Goal: Task Accomplishment & Management: Use online tool/utility

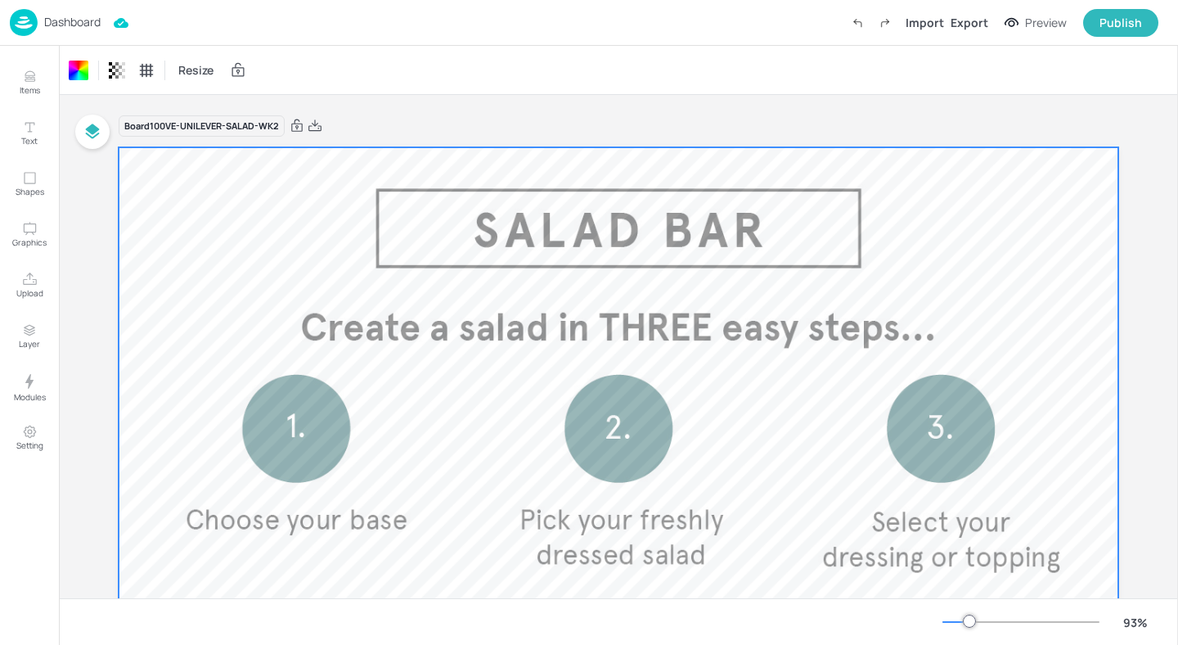
click at [484, 115] on div "Board 100VE-UNILEVER-SALAD-WK2" at bounding box center [619, 126] width 1000 height 23
click at [98, 16] on p "Dashboard" at bounding box center [72, 21] width 56 height 11
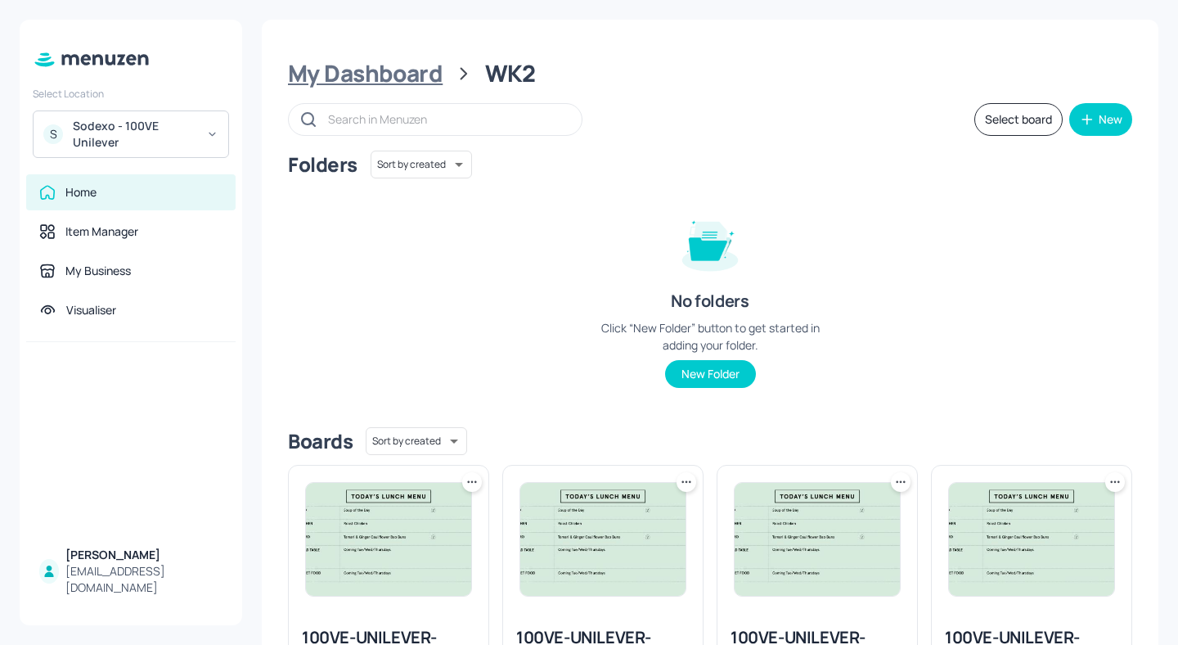
click at [379, 79] on div "My Dashboard" at bounding box center [365, 73] width 155 height 29
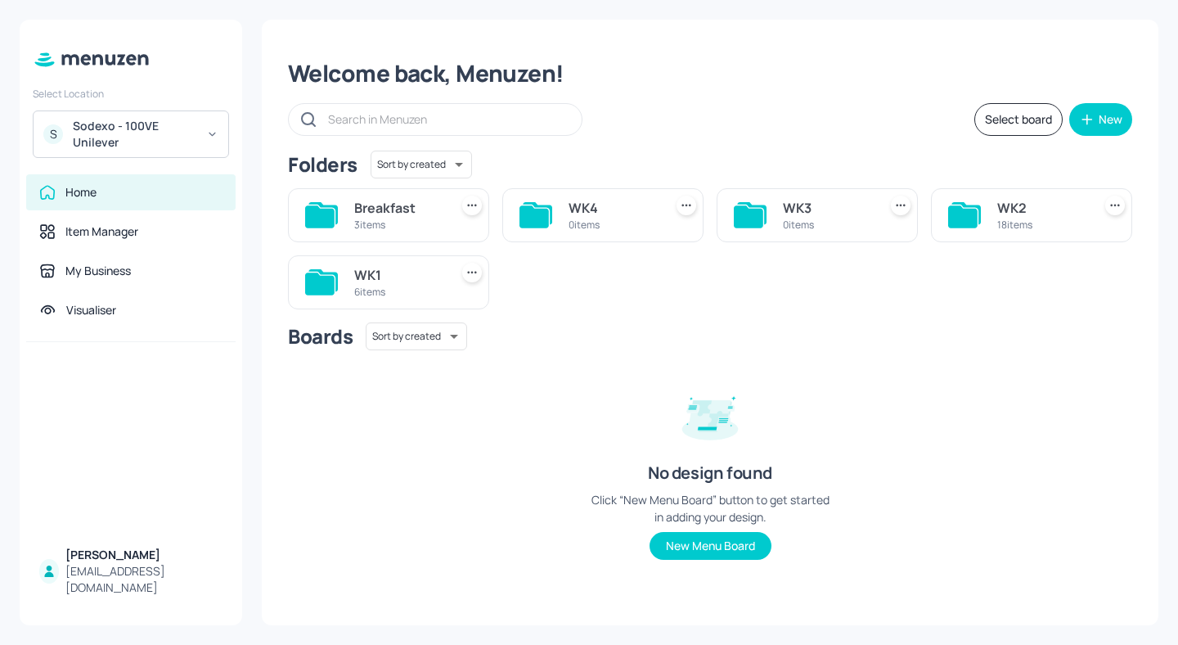
click at [118, 137] on div "Sodexo - 100VE Unilever" at bounding box center [135, 134] width 124 height 33
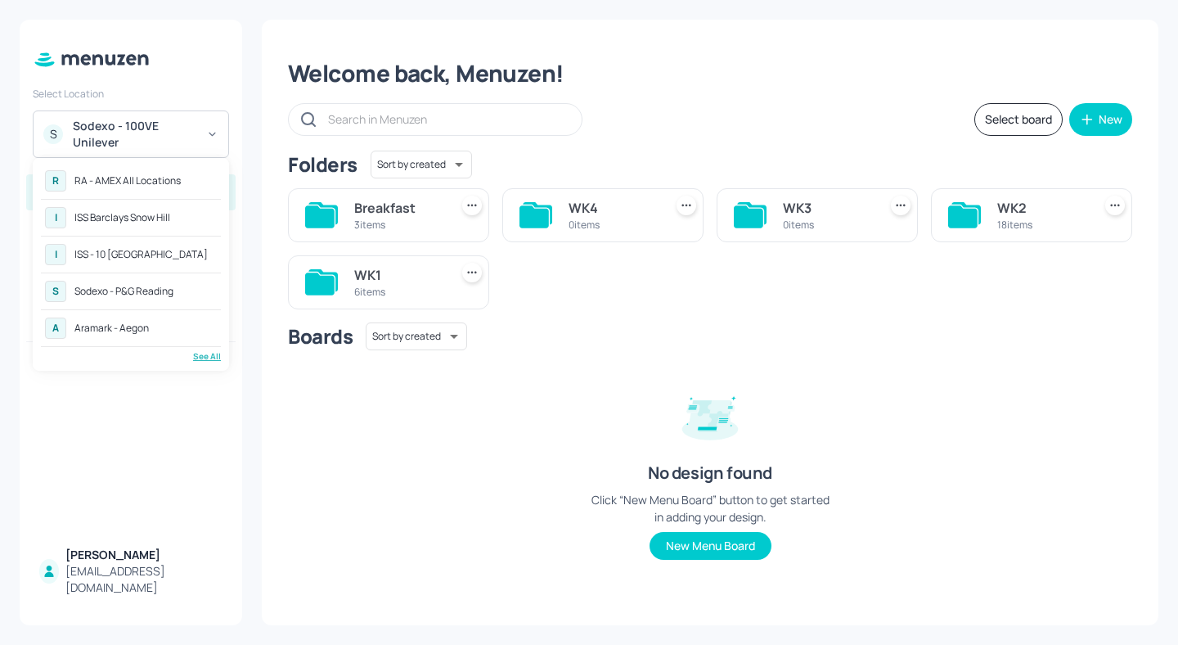
click at [204, 354] on div "See All" at bounding box center [131, 356] width 180 height 12
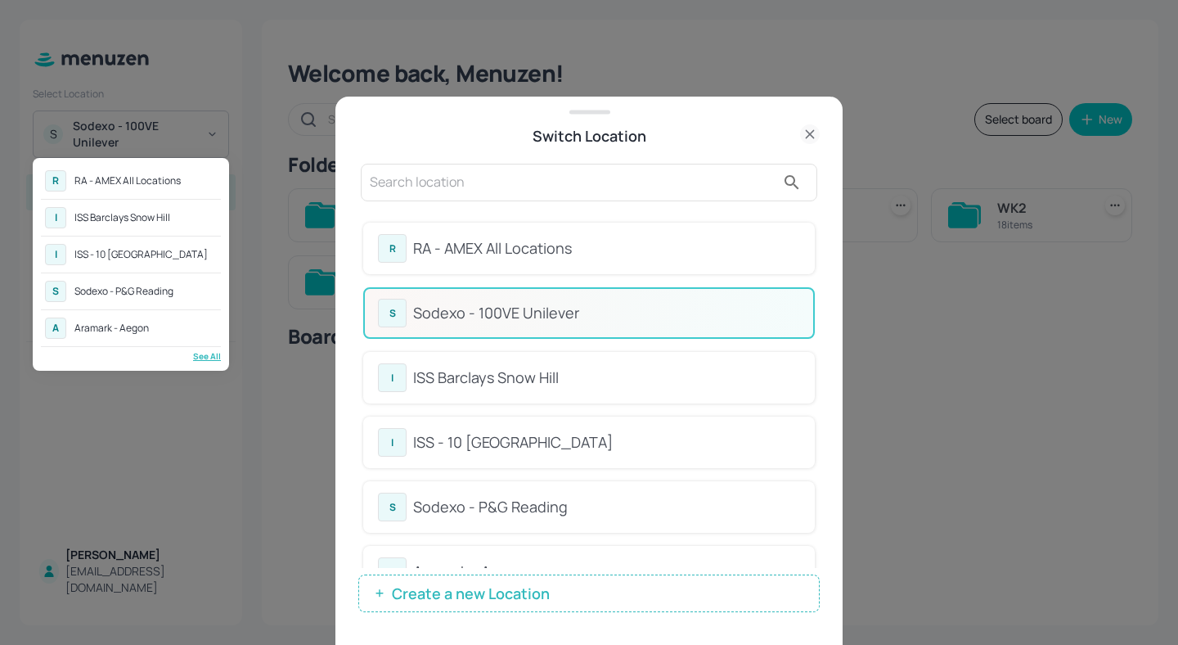
click at [550, 164] on div at bounding box center [589, 322] width 1178 height 645
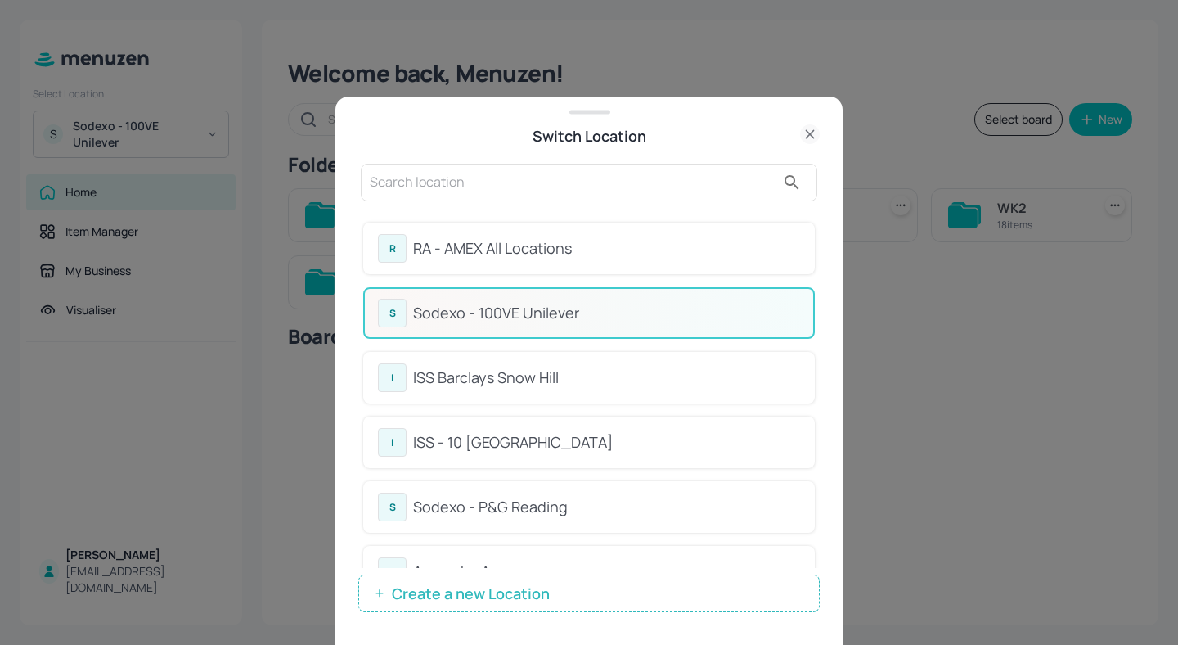
click at [540, 178] on input "text" at bounding box center [573, 182] width 406 height 26
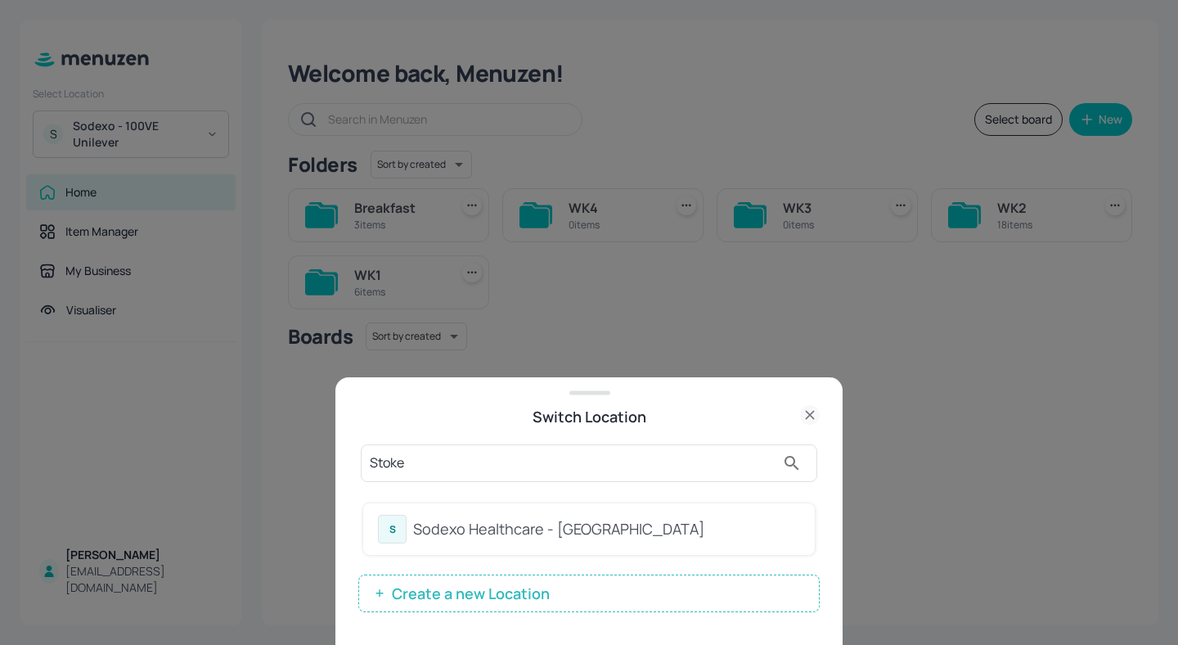
type input "Stoke"
click at [687, 542] on div "S Sodexo Healthcare - Stoke Mandeville" at bounding box center [589, 529] width 422 height 29
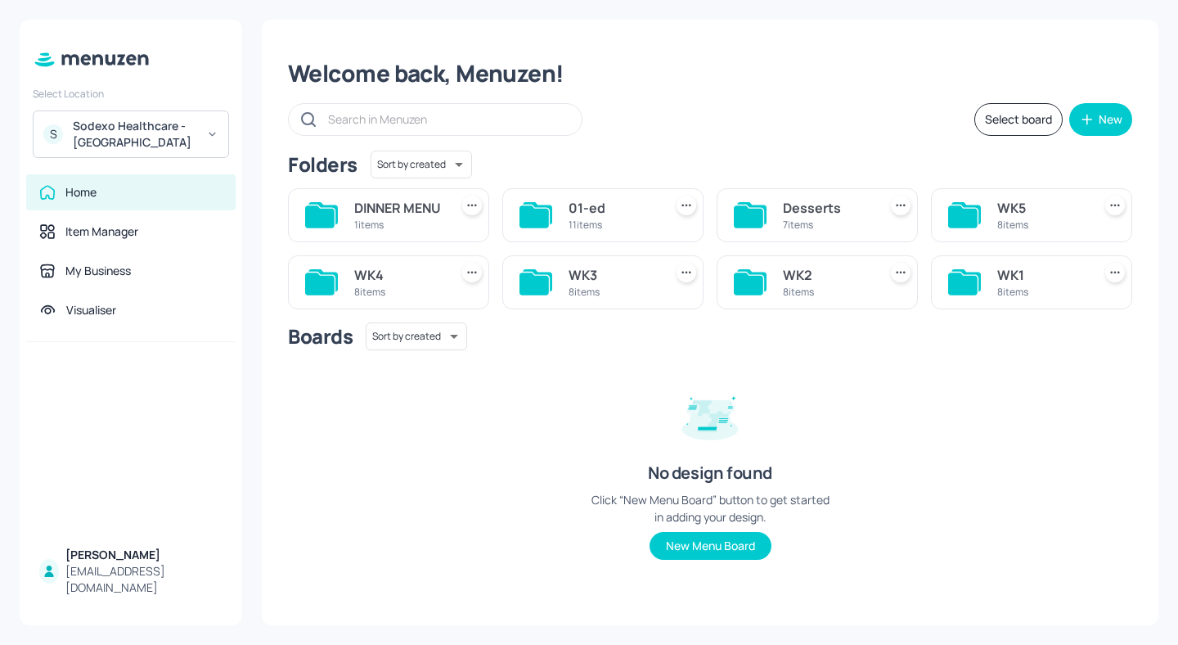
click at [424, 205] on div "DINNER MENU" at bounding box center [398, 208] width 88 height 20
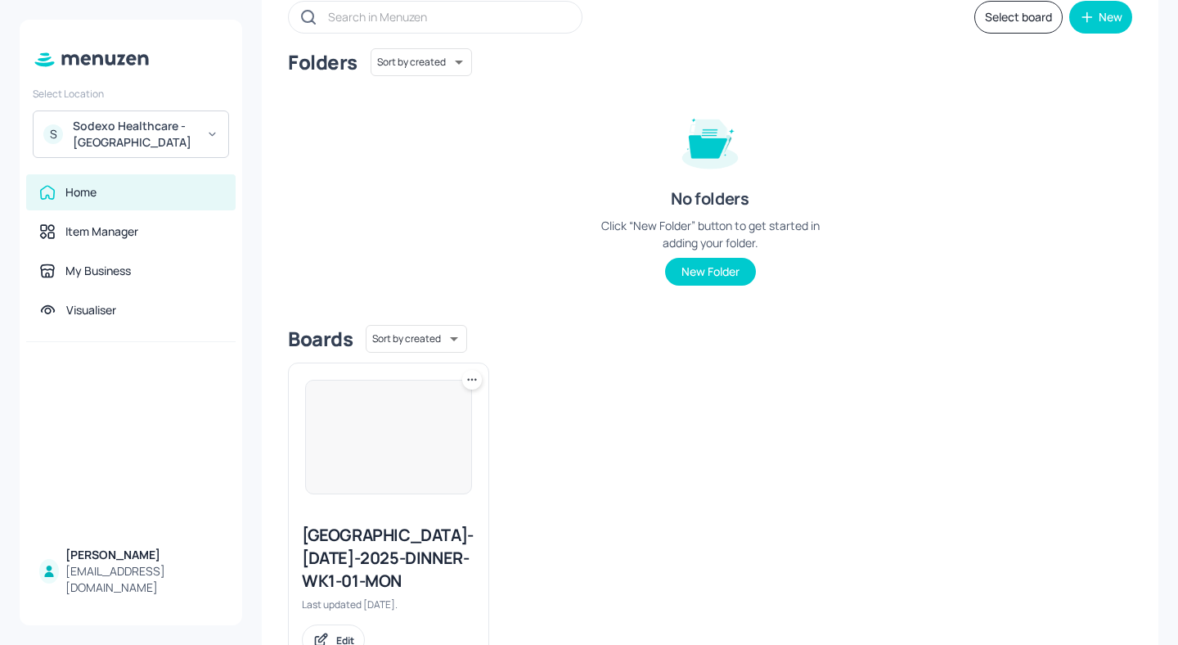
scroll to position [166, 0]
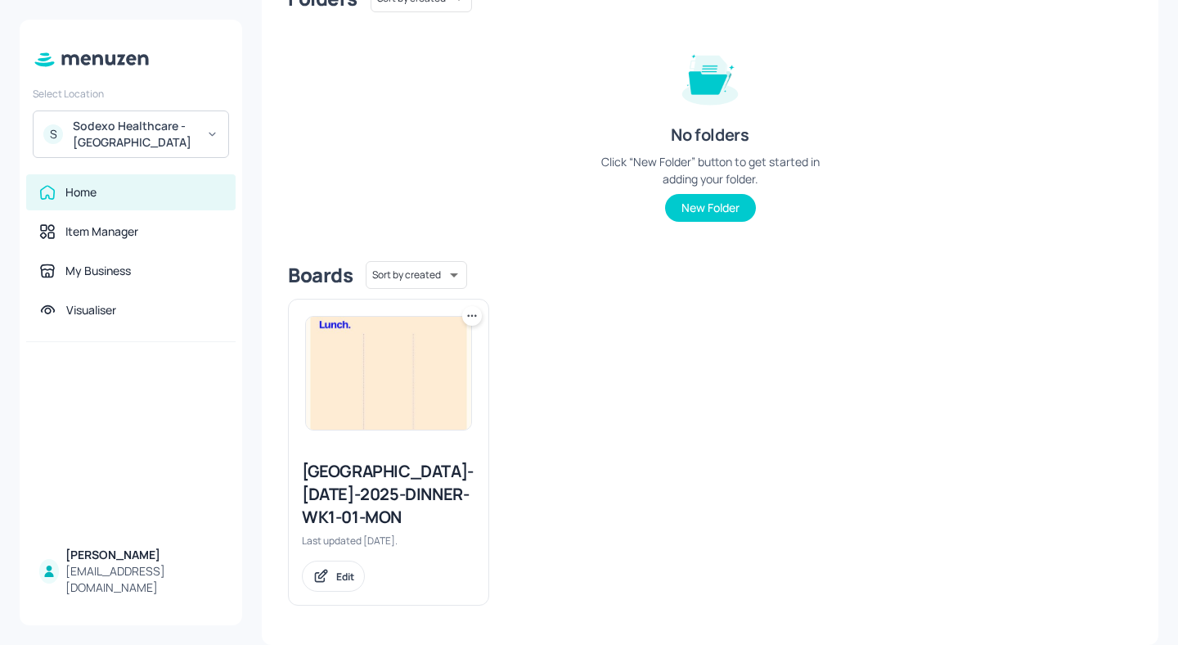
click at [388, 487] on div "[GEOGRAPHIC_DATA]-[DATE]-2025-DINNER-WK1-01-MON" at bounding box center [388, 494] width 173 height 69
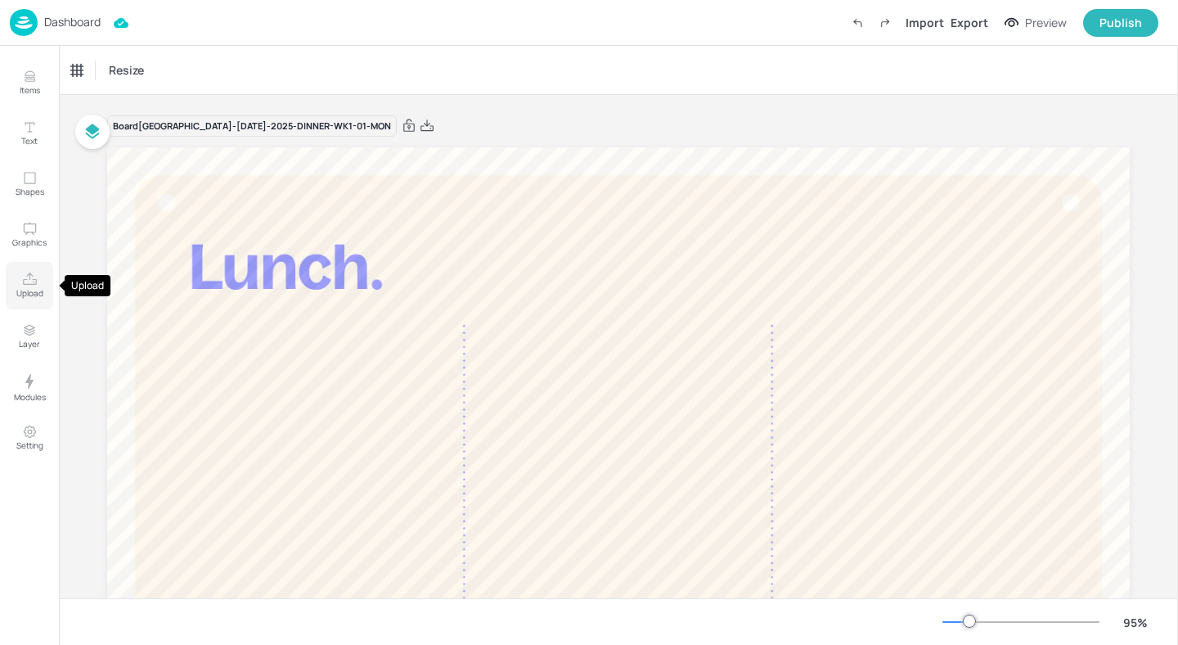
click at [26, 303] on button "Upload" at bounding box center [29, 285] width 47 height 47
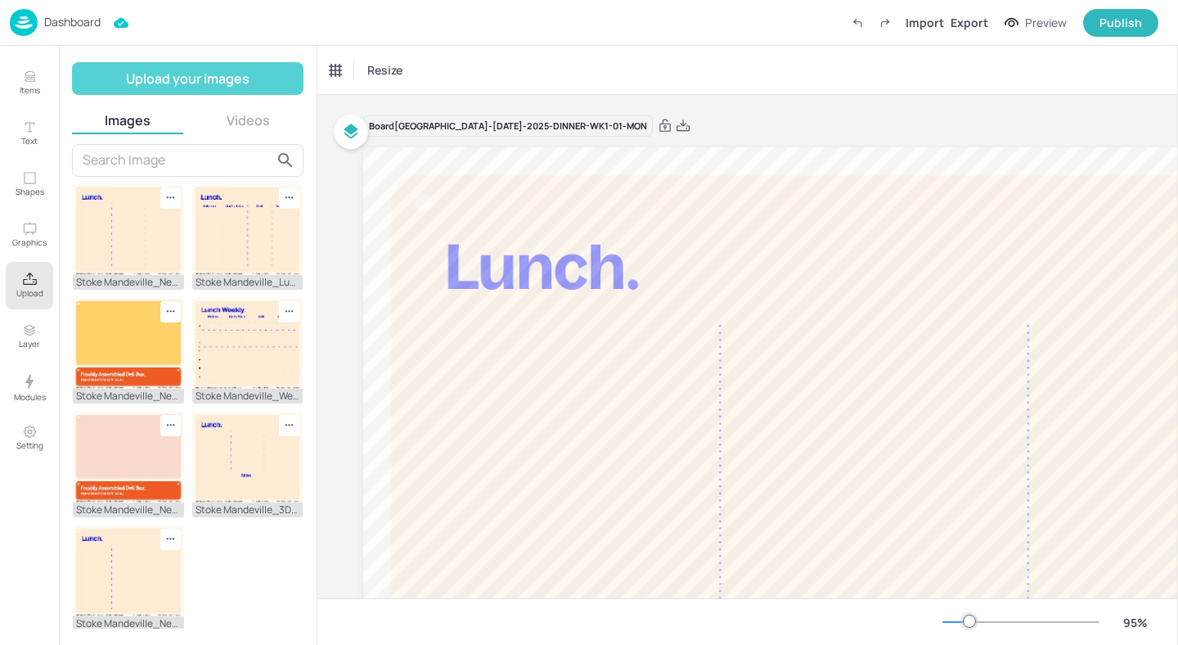
click at [187, 92] on button "Upload your images" at bounding box center [188, 78] width 232 height 33
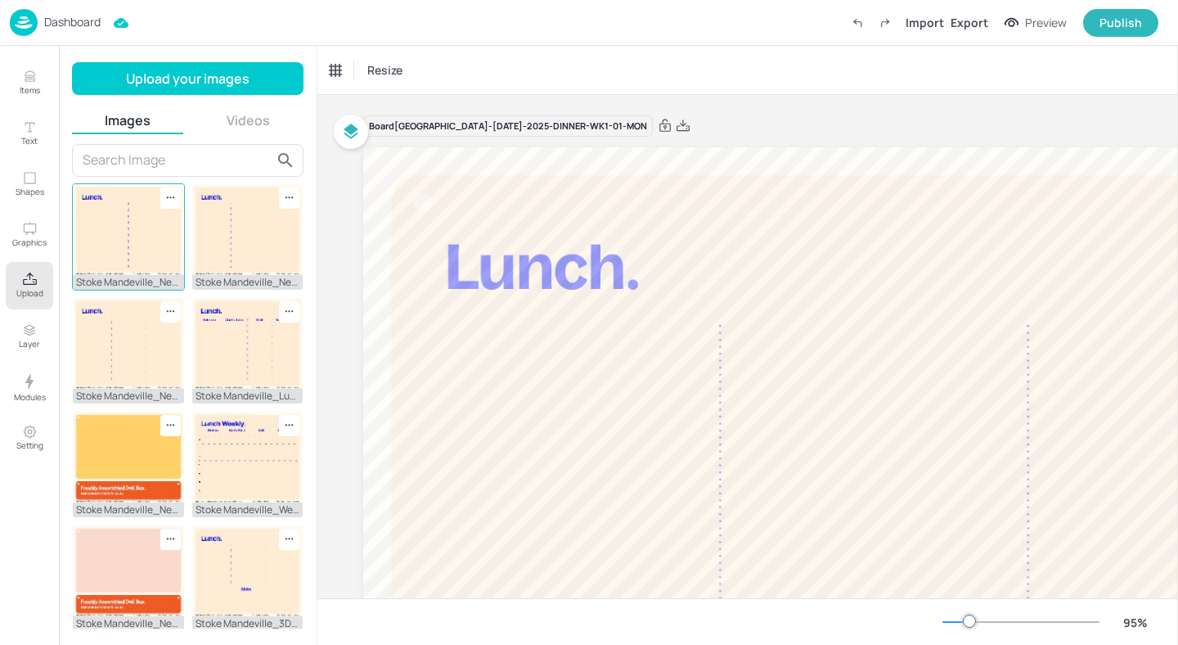
click at [127, 261] on img at bounding box center [128, 229] width 111 height 91
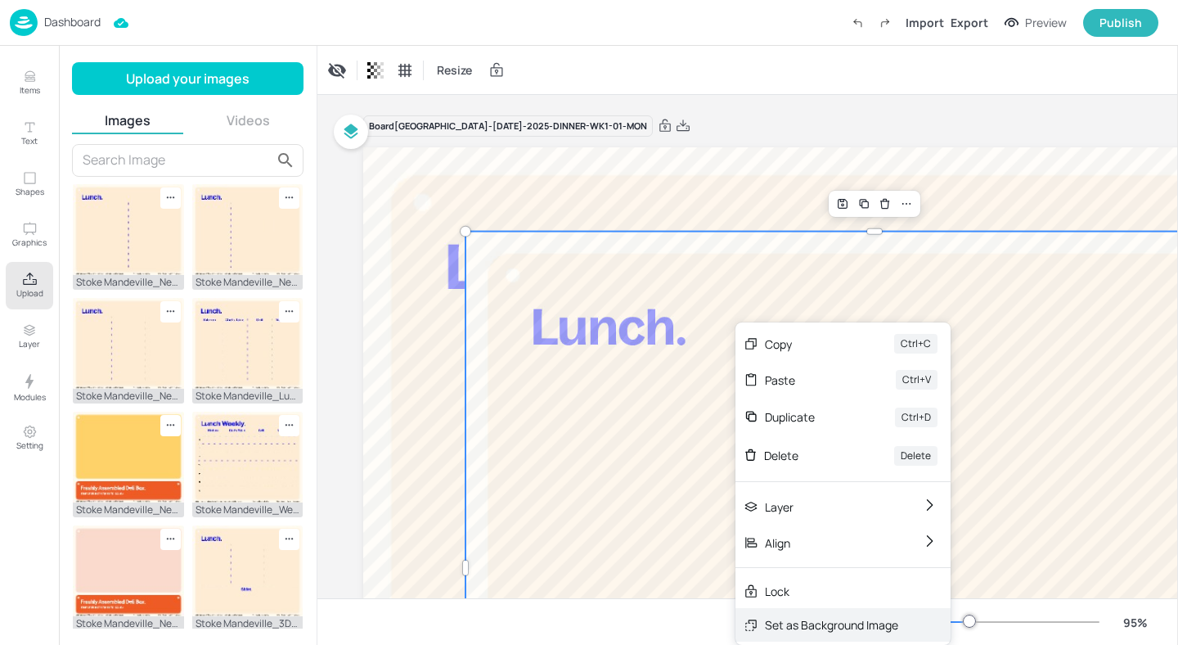
click at [828, 618] on div "Set as Background Image" at bounding box center [831, 624] width 133 height 17
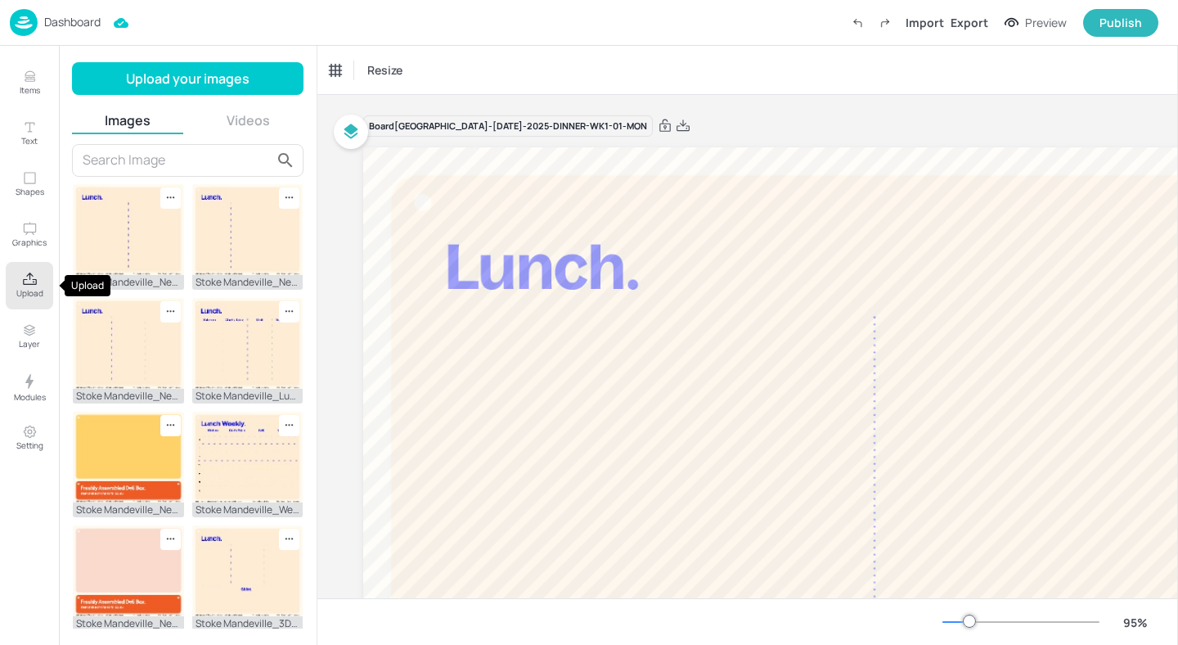
click at [30, 294] on p "Upload" at bounding box center [29, 292] width 27 height 11
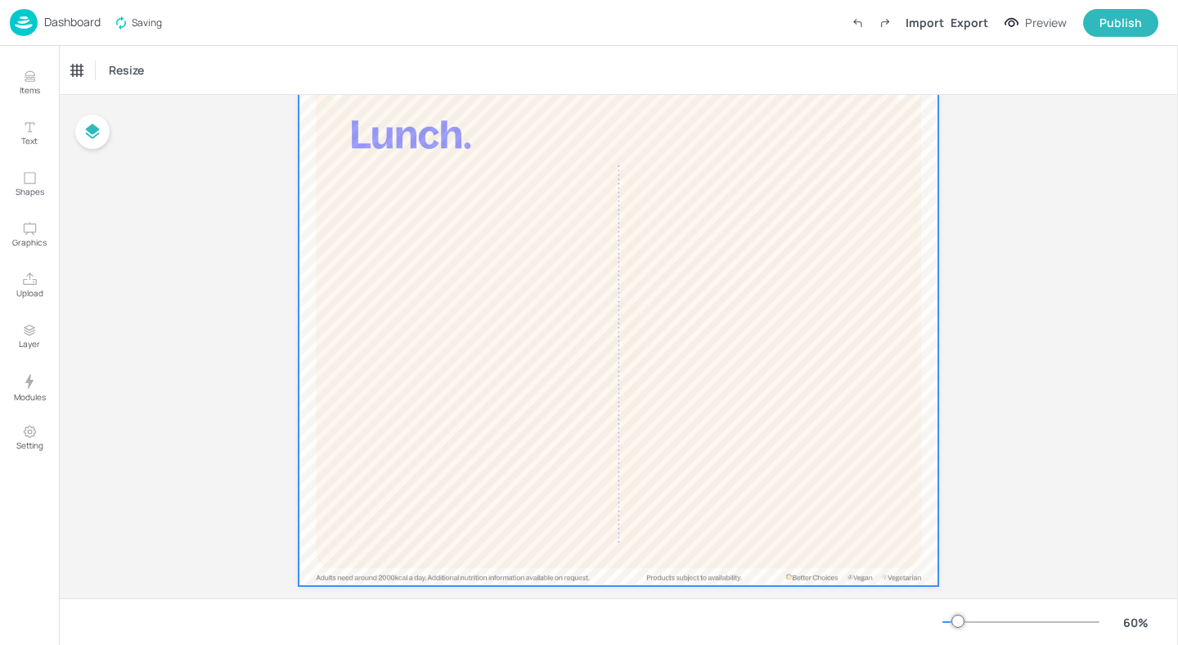
scroll to position [74, 0]
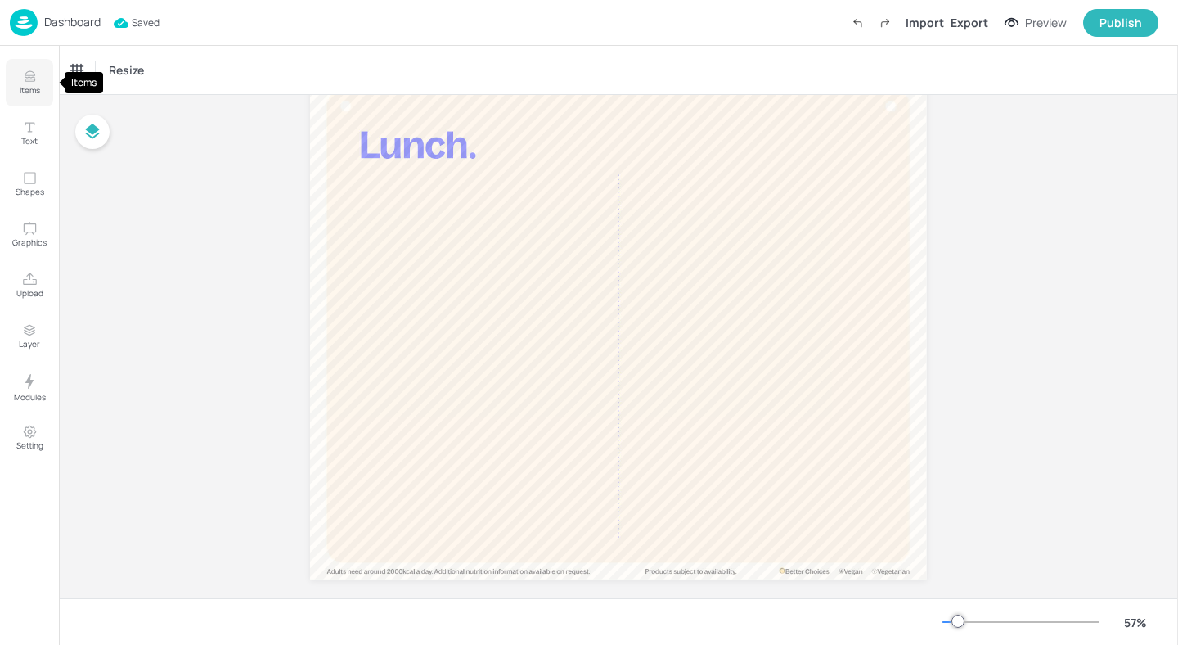
click at [29, 84] on p "Items" at bounding box center [30, 89] width 20 height 11
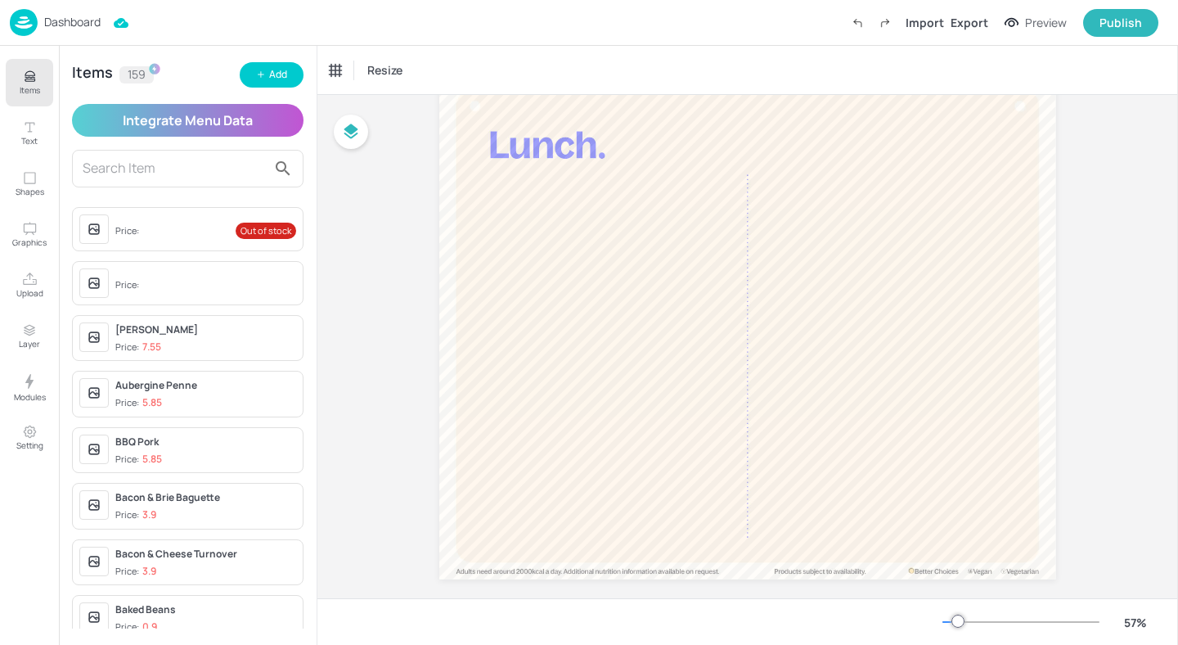
click at [205, 332] on div "[PERSON_NAME]" at bounding box center [205, 329] width 181 height 15
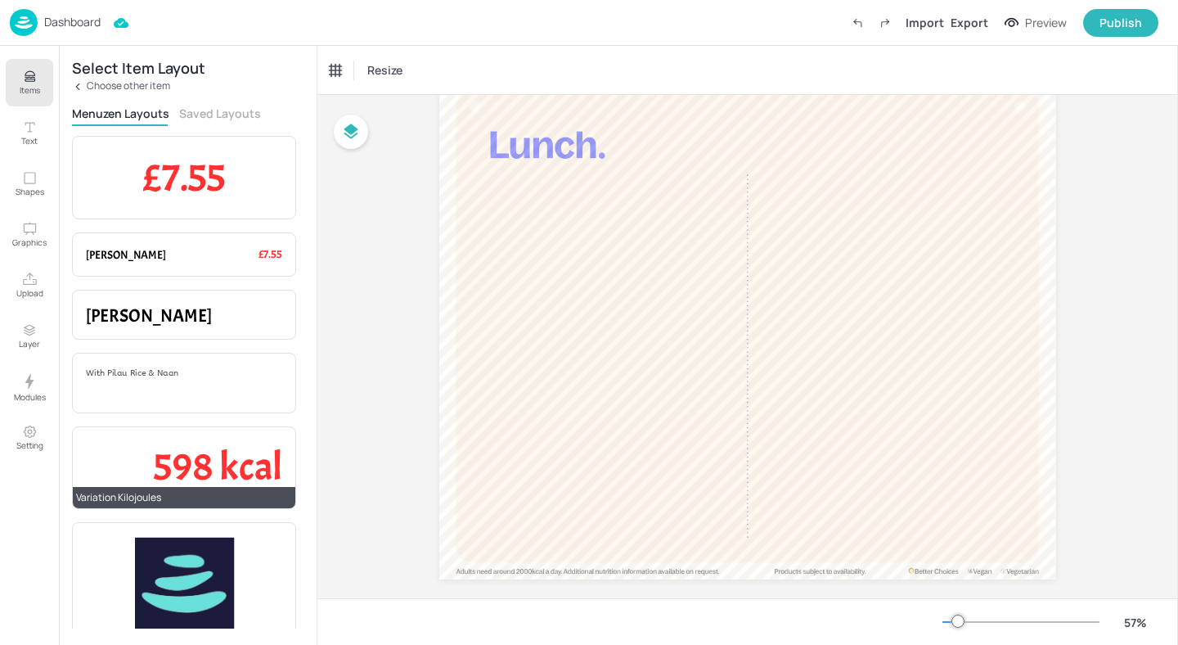
scroll to position [206, 0]
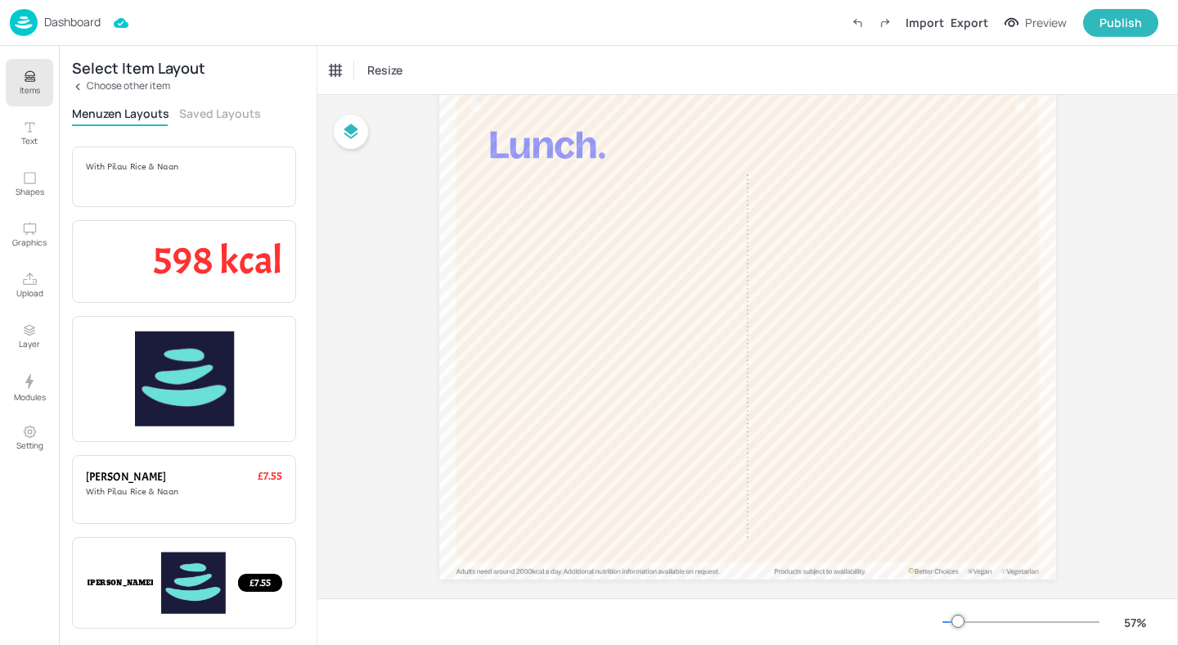
click at [220, 124] on div "Menuzen Layouts Saved Layouts" at bounding box center [188, 116] width 232 height 20
click at [220, 116] on button "Saved Layouts" at bounding box center [220, 114] width 82 height 16
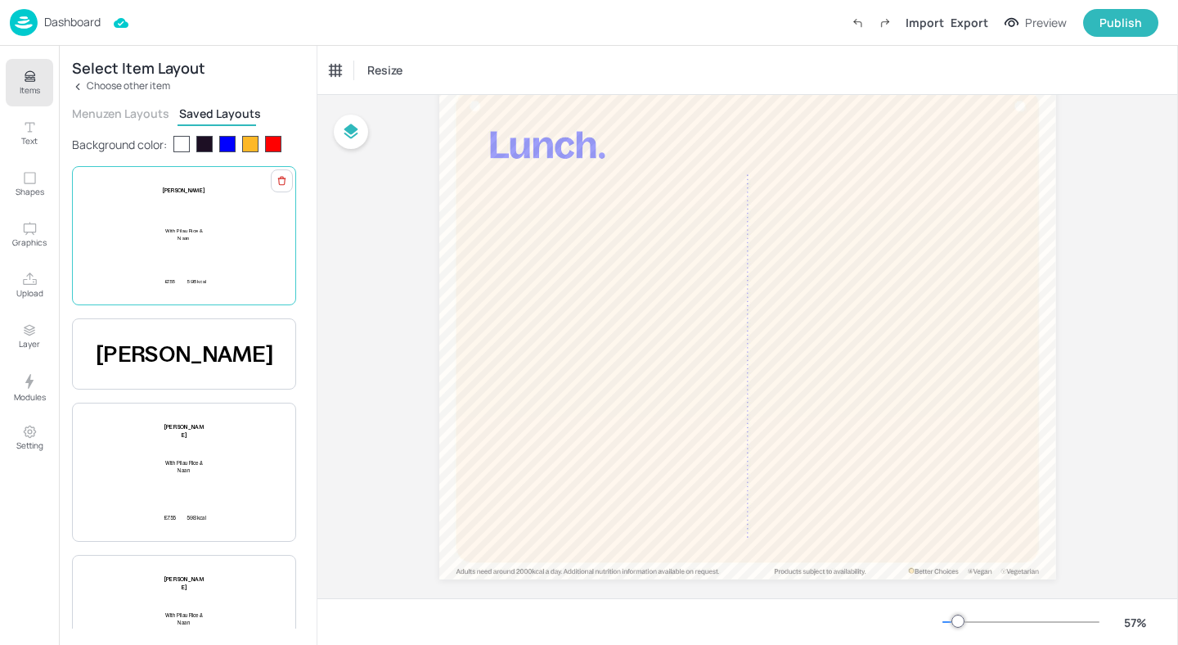
click at [236, 220] on div "£7.55 [PERSON_NAME] With [PERSON_NAME] & [PERSON_NAME] 598 kcal" at bounding box center [184, 236] width 196 height 98
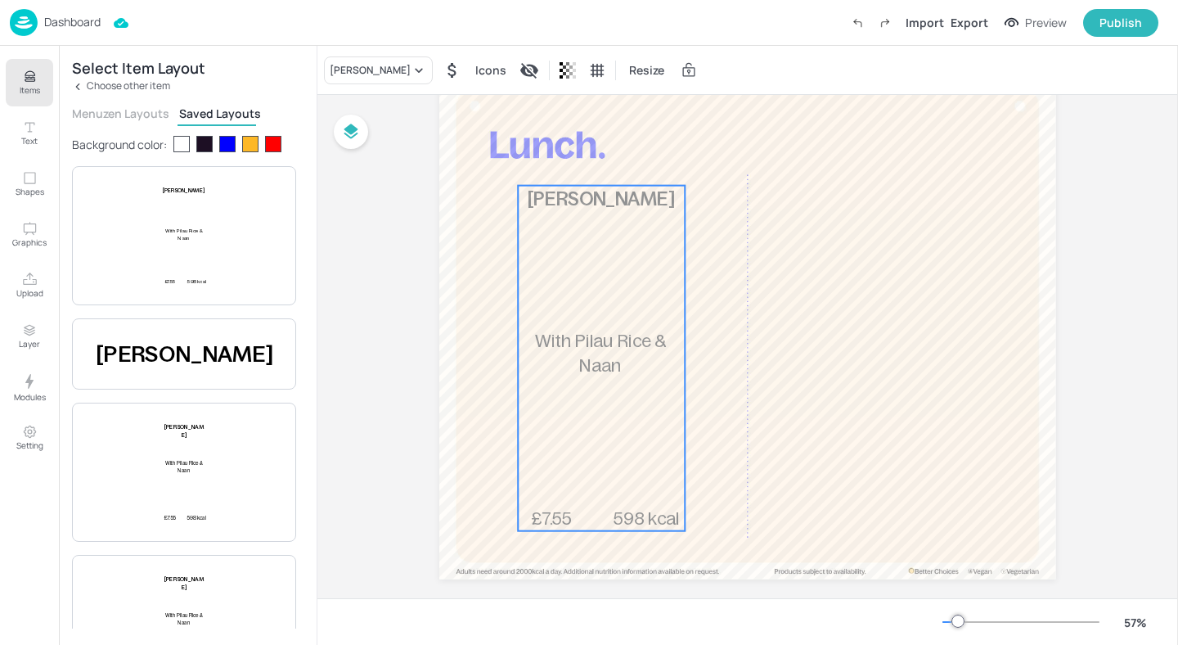
drag, startPoint x: 600, startPoint y: 295, endPoint x: 644, endPoint y: 300, distance: 44.4
click at [644, 300] on div "£7.55 [PERSON_NAME] With [PERSON_NAME] & [PERSON_NAME] 598 kcal" at bounding box center [602, 358] width 166 height 345
click at [644, 316] on div "£7.55 [PERSON_NAME] With [PERSON_NAME] & [PERSON_NAME] 598 kcal" at bounding box center [602, 358] width 166 height 345
click at [541, 155] on div "Ungroup" at bounding box center [548, 157] width 63 height 21
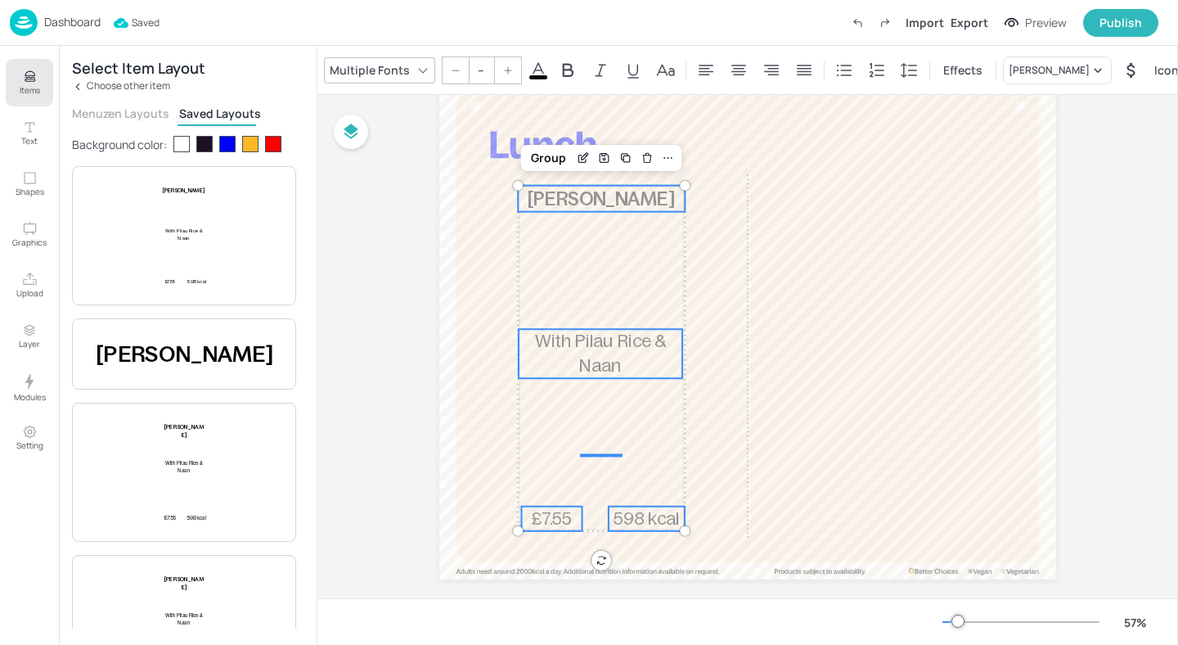
click at [666, 351] on p "With Pilau Rice & Naan" at bounding box center [601, 353] width 164 height 48
type input "37"
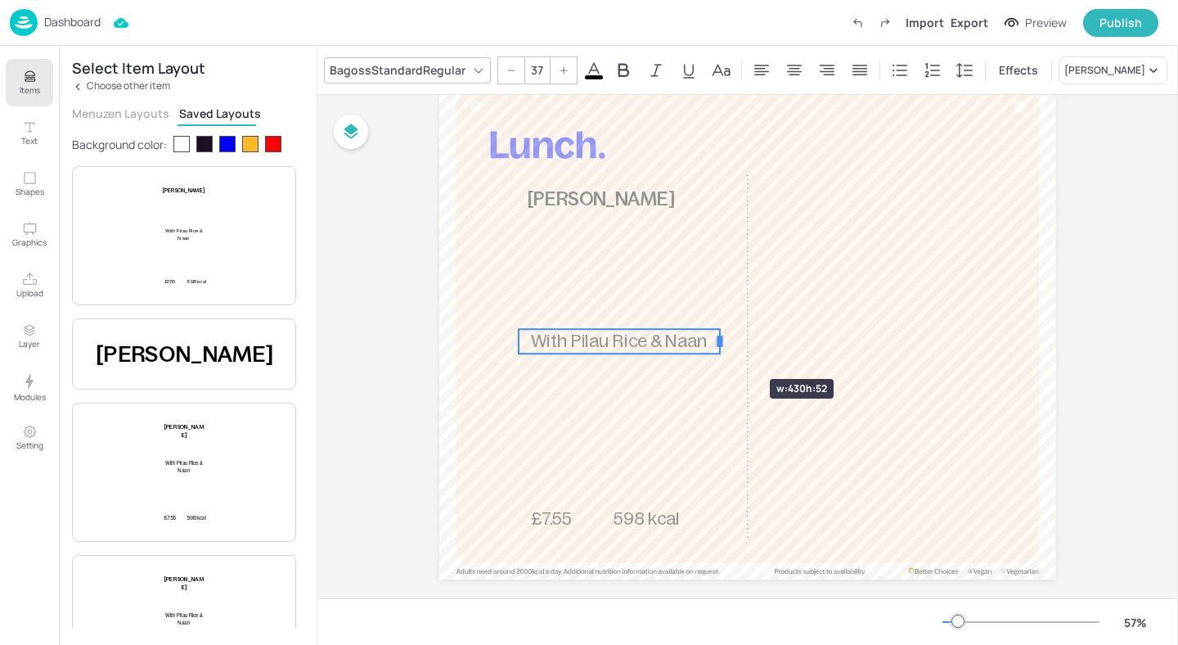
drag, startPoint x: 683, startPoint y: 351, endPoint x: 721, endPoint y: 349, distance: 37.7
click at [721, 349] on div "£7.55 [PERSON_NAME] With [PERSON_NAME] & [PERSON_NAME] 598 kcal" at bounding box center [747, 326] width 617 height 506
drag, startPoint x: 514, startPoint y: 344, endPoint x: 482, endPoint y: 343, distance: 31.9
click at [484, 343] on div at bounding box center [486, 341] width 5 height 15
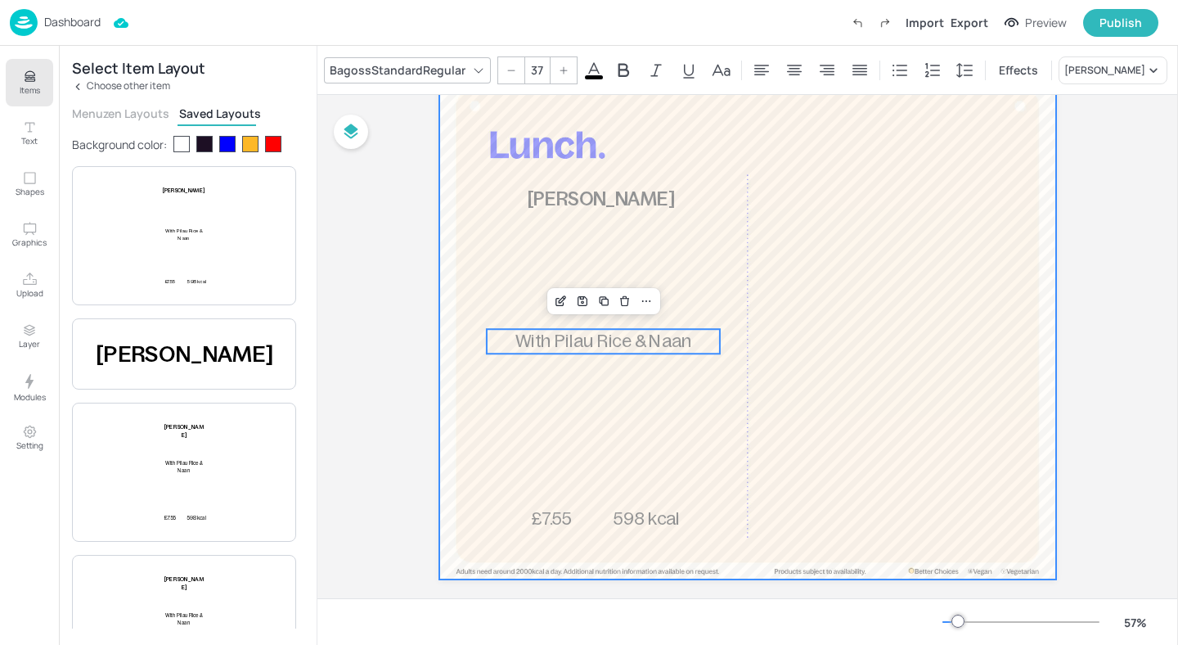
click at [476, 218] on div at bounding box center [747, 326] width 617 height 506
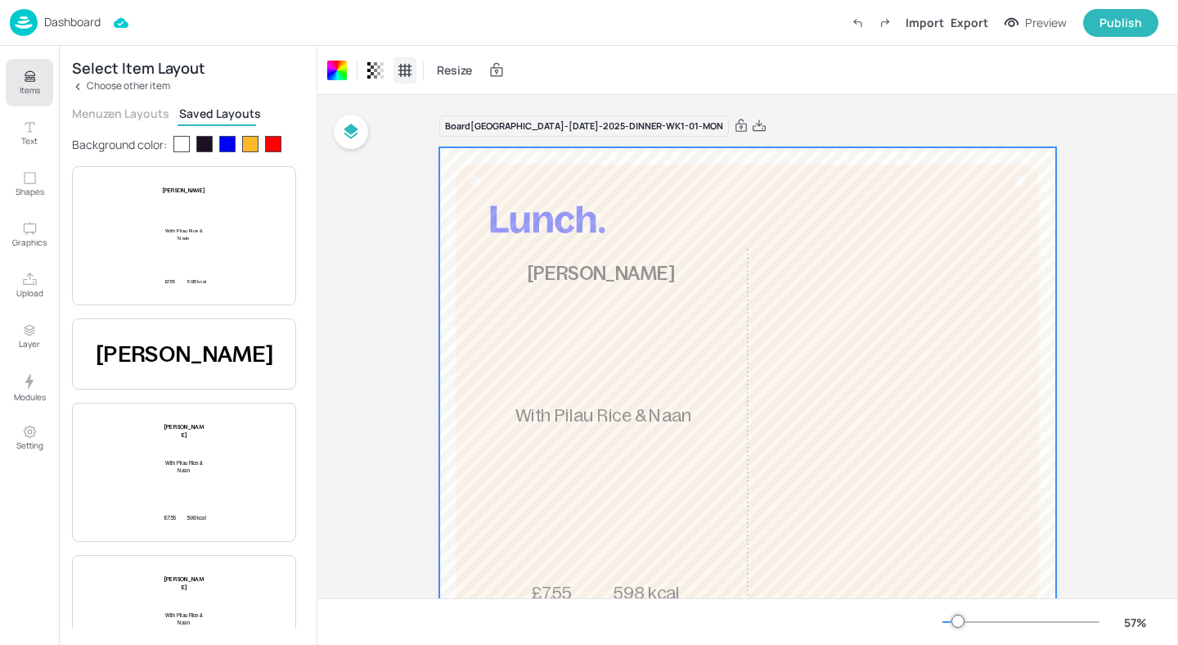
click at [407, 74] on icon at bounding box center [405, 70] width 14 height 14
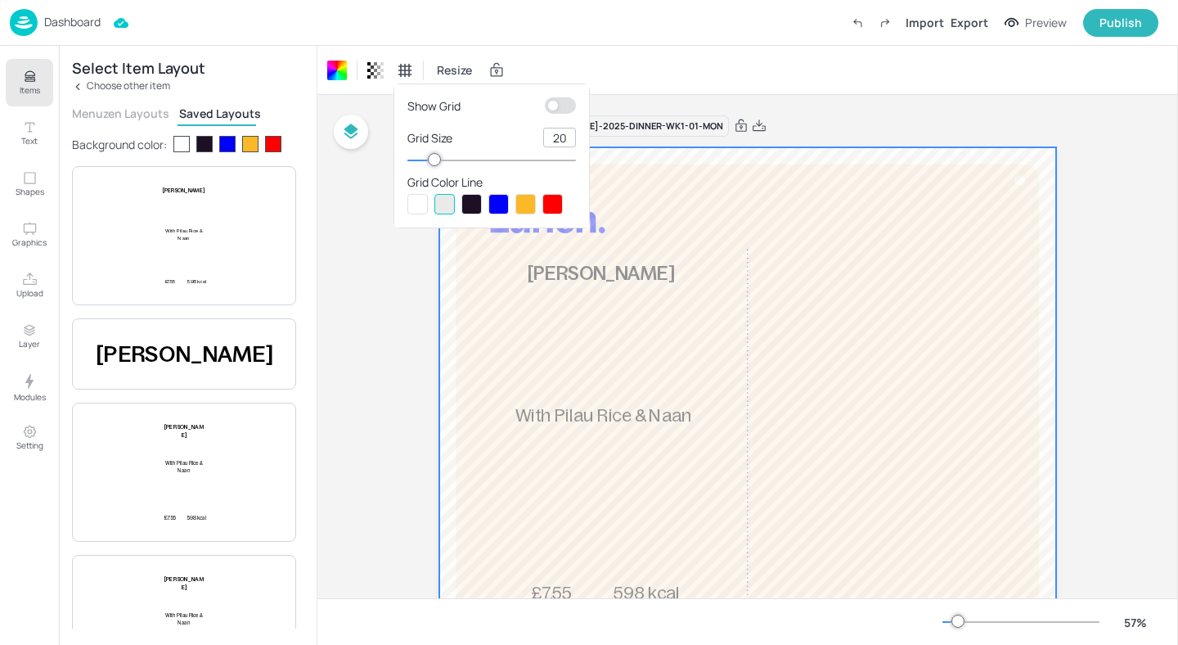
click at [565, 101] on input "checkbox" at bounding box center [552, 105] width 49 height 16
checkbox input "true"
click at [417, 202] on div at bounding box center [417, 204] width 20 height 20
click at [449, 207] on div at bounding box center [444, 204] width 20 height 20
click at [471, 207] on div at bounding box center [471, 204] width 20 height 20
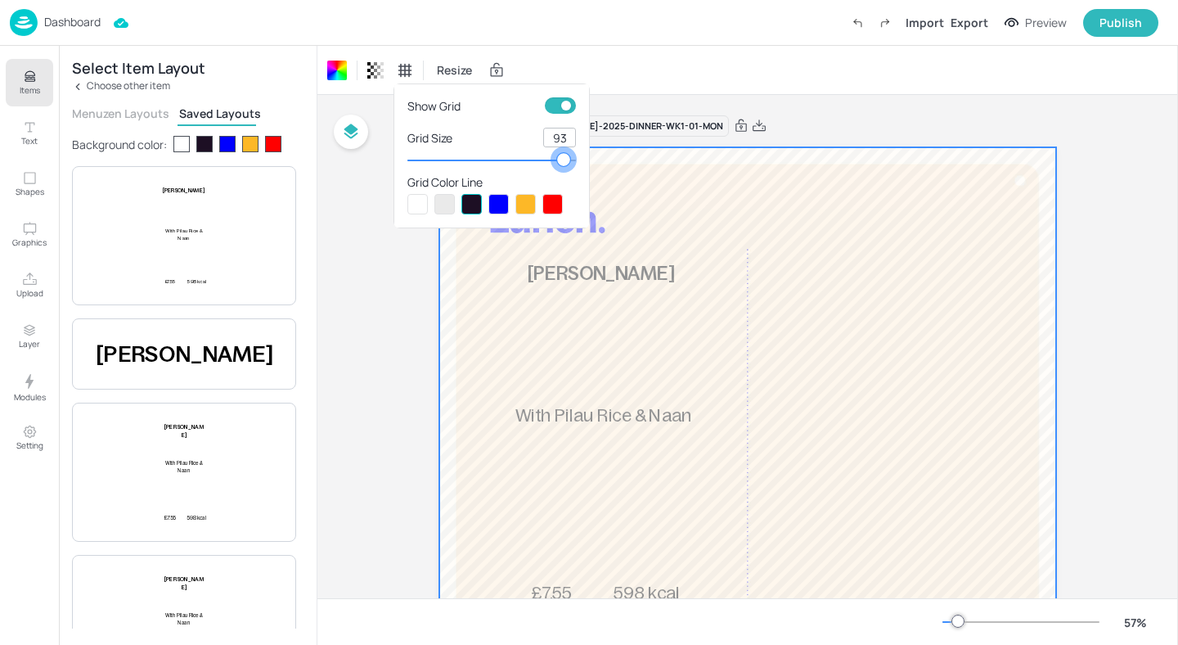
type input "94"
drag, startPoint x: 434, startPoint y: 164, endPoint x: 564, endPoint y: 165, distance: 130.1
click at [564, 165] on div at bounding box center [564, 159] width 13 height 13
click at [692, 339] on div at bounding box center [589, 322] width 1178 height 645
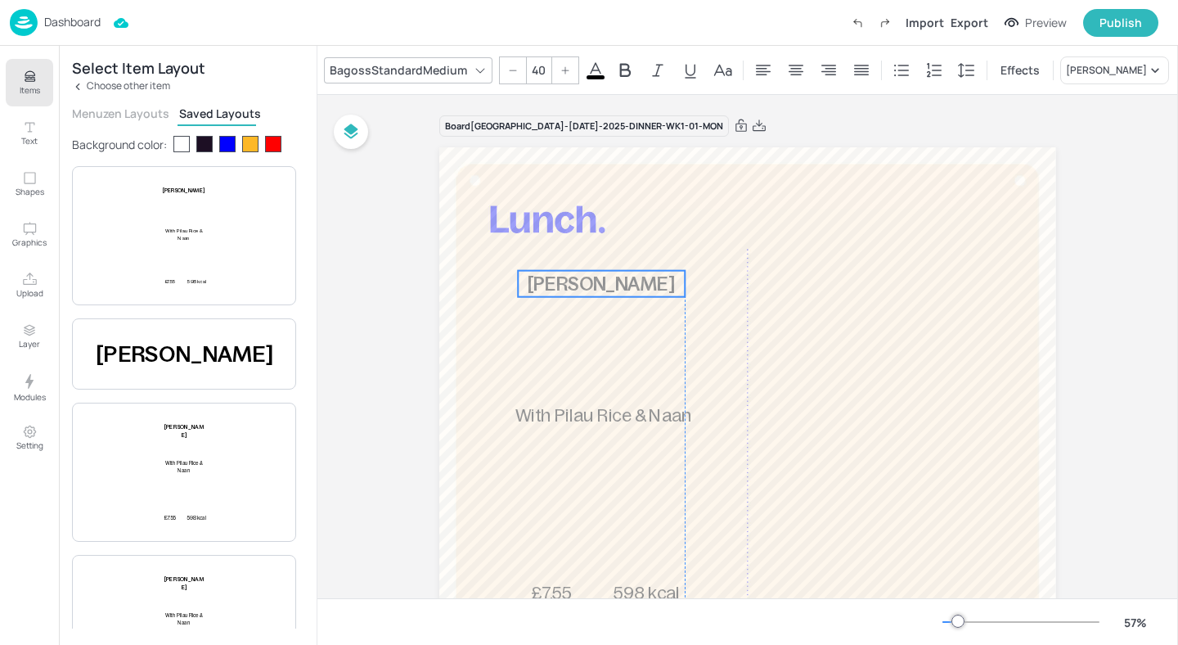
drag, startPoint x: 603, startPoint y: 272, endPoint x: 601, endPoint y: 282, distance: 10.0
click at [601, 282] on span "[PERSON_NAME]" at bounding box center [601, 283] width 147 height 20
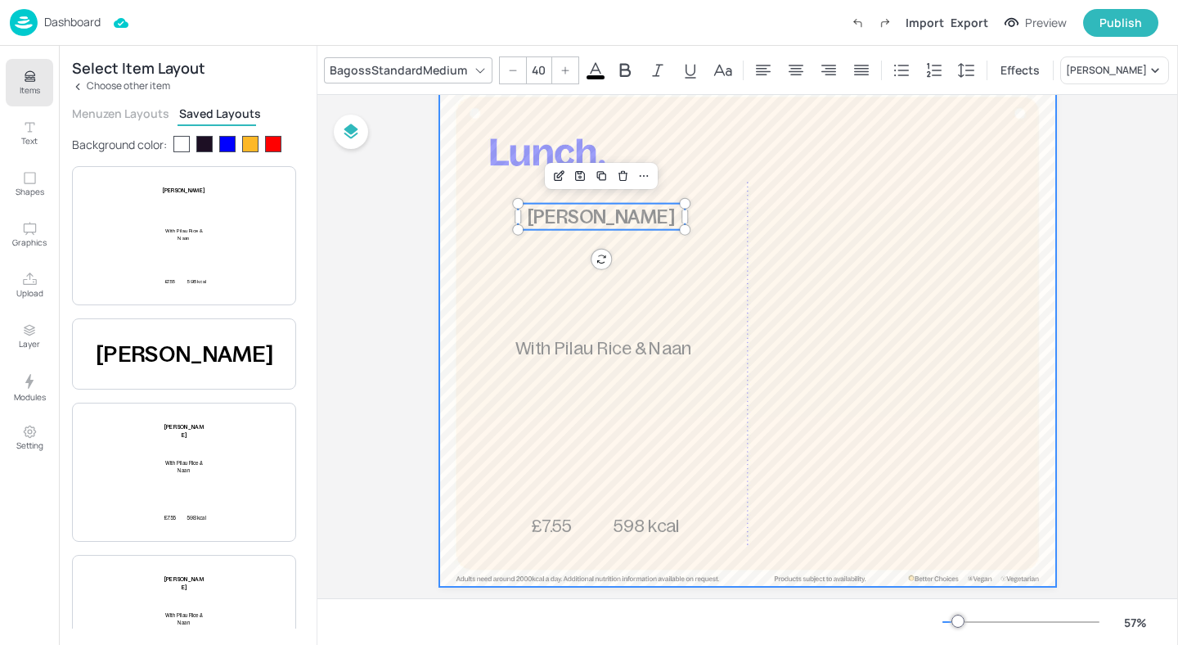
scroll to position [97, 0]
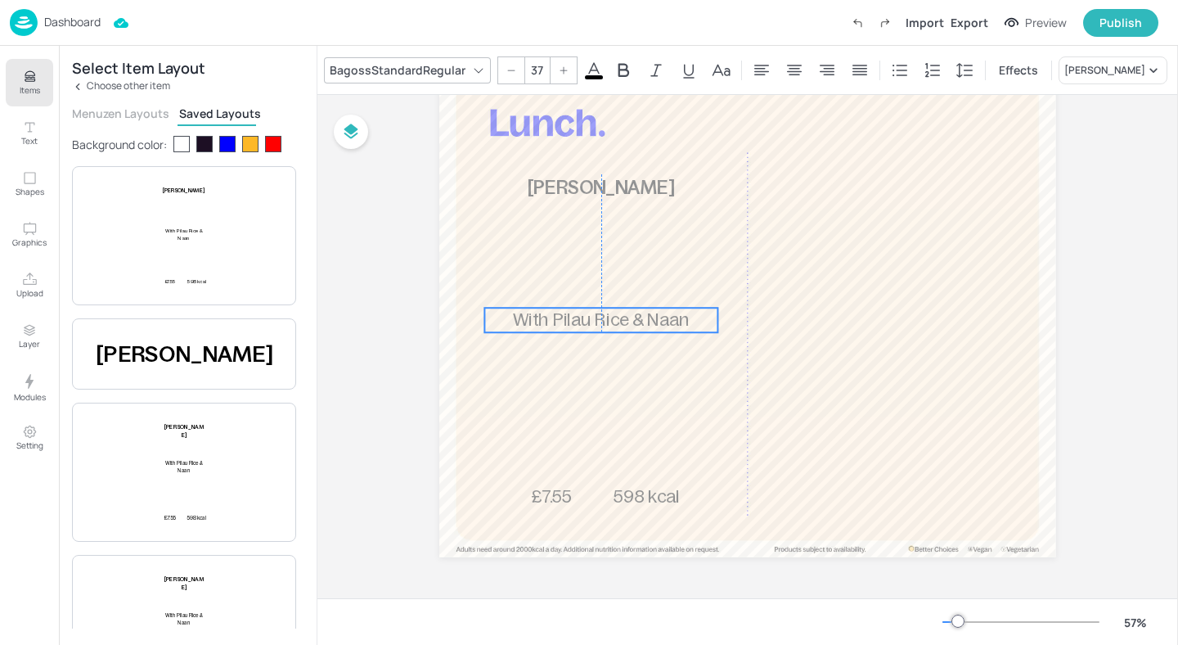
click at [623, 329] on p "With Pilau Rice & Naan" at bounding box center [601, 320] width 233 height 25
click at [718, 315] on div at bounding box center [720, 319] width 5 height 15
drag, startPoint x: 554, startPoint y: 493, endPoint x: 519, endPoint y: 475, distance: 38.8
click at [519, 475] on span "£7.55" at bounding box center [518, 478] width 41 height 20
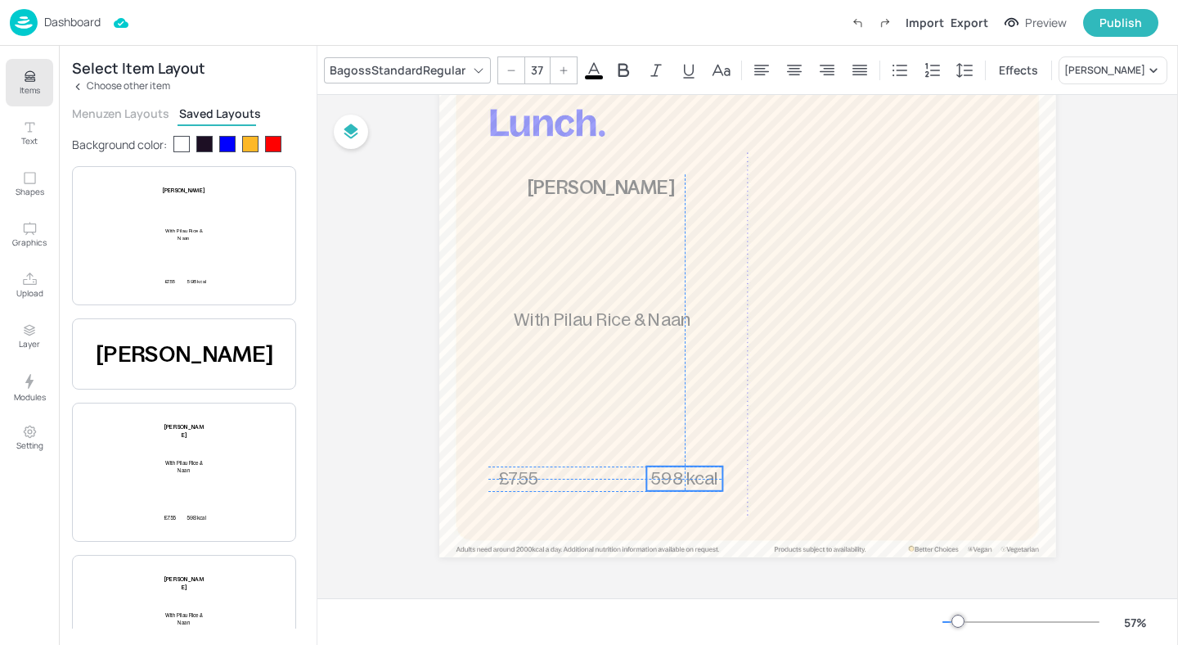
drag, startPoint x: 662, startPoint y: 503, endPoint x: 699, endPoint y: 484, distance: 41.3
click at [699, 484] on span "598 kcal" at bounding box center [685, 478] width 66 height 20
drag, startPoint x: 528, startPoint y: 484, endPoint x: 537, endPoint y: 484, distance: 9.8
click at [537, 484] on span "£7.55" at bounding box center [528, 478] width 41 height 20
type input "37"
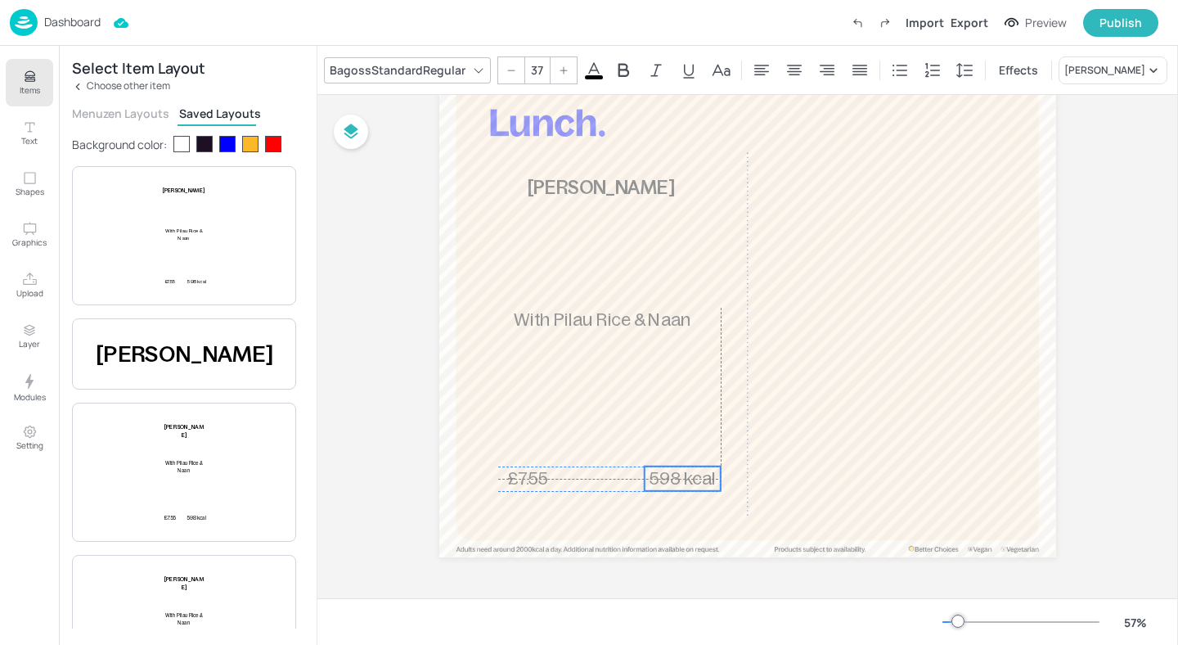
click at [667, 474] on span "598 kcal" at bounding box center [683, 478] width 66 height 20
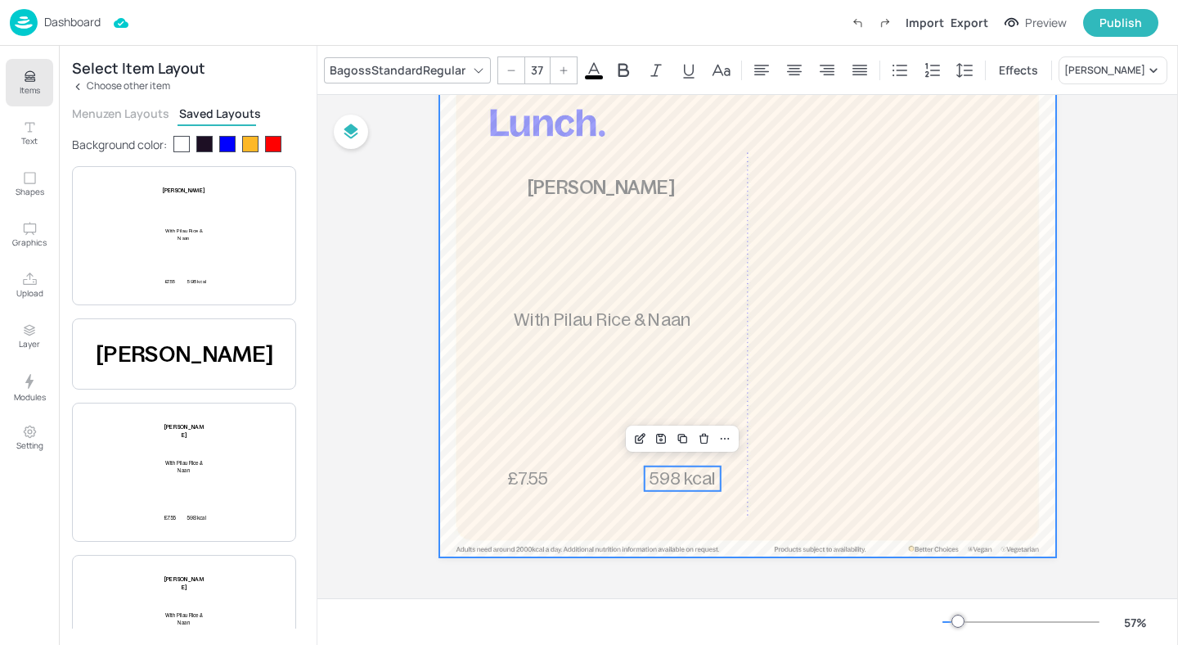
click at [597, 476] on div at bounding box center [747, 304] width 617 height 506
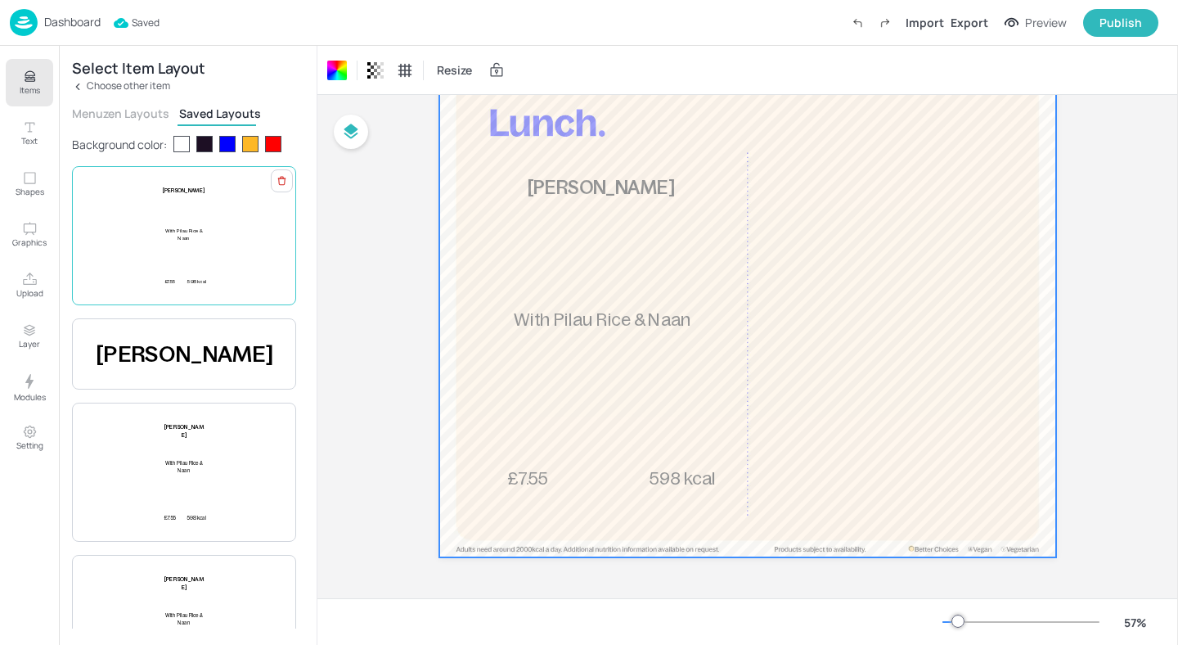
click at [182, 258] on div "£7.55 [PERSON_NAME] With [PERSON_NAME] & [PERSON_NAME] 598 kcal" at bounding box center [183, 236] width 47 height 98
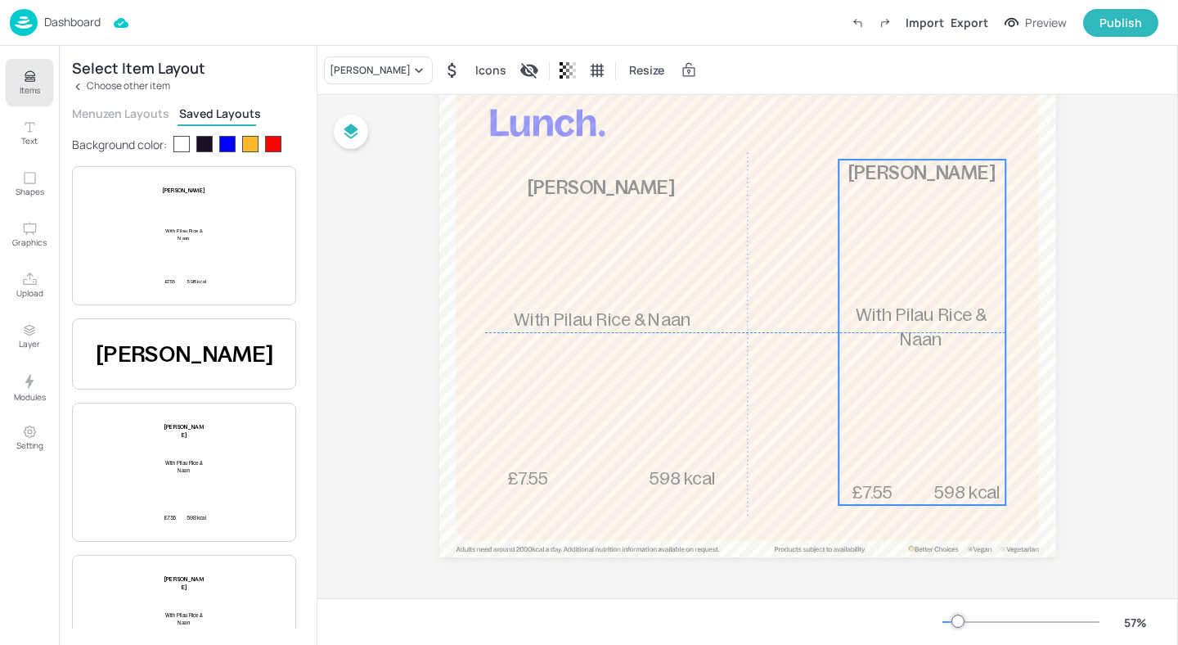
drag, startPoint x: 575, startPoint y: 268, endPoint x: 939, endPoint y: 268, distance: 364.0
click at [939, 268] on div "£7.55 [PERSON_NAME] With [PERSON_NAME] & [PERSON_NAME] 598 kcal" at bounding box center [922, 332] width 166 height 345
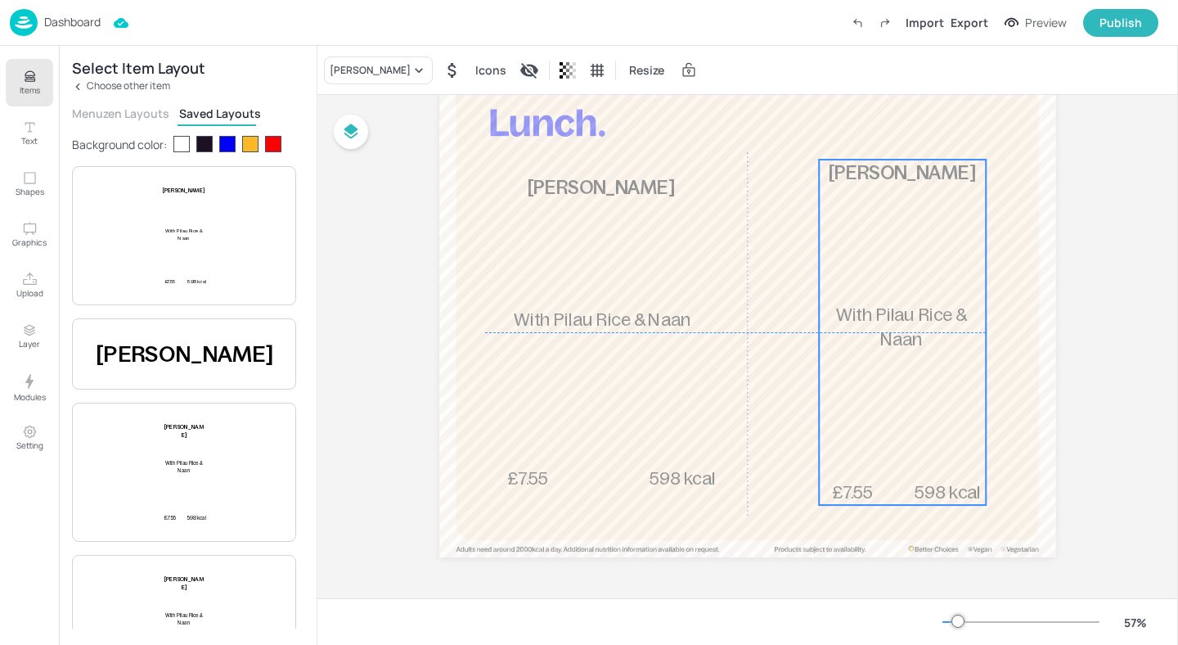
drag, startPoint x: 939, startPoint y: 268, endPoint x: 919, endPoint y: 267, distance: 19.6
click at [919, 267] on div "£7.55 [PERSON_NAME] With [PERSON_NAME] & [PERSON_NAME] 598 kcal" at bounding box center [903, 332] width 166 height 345
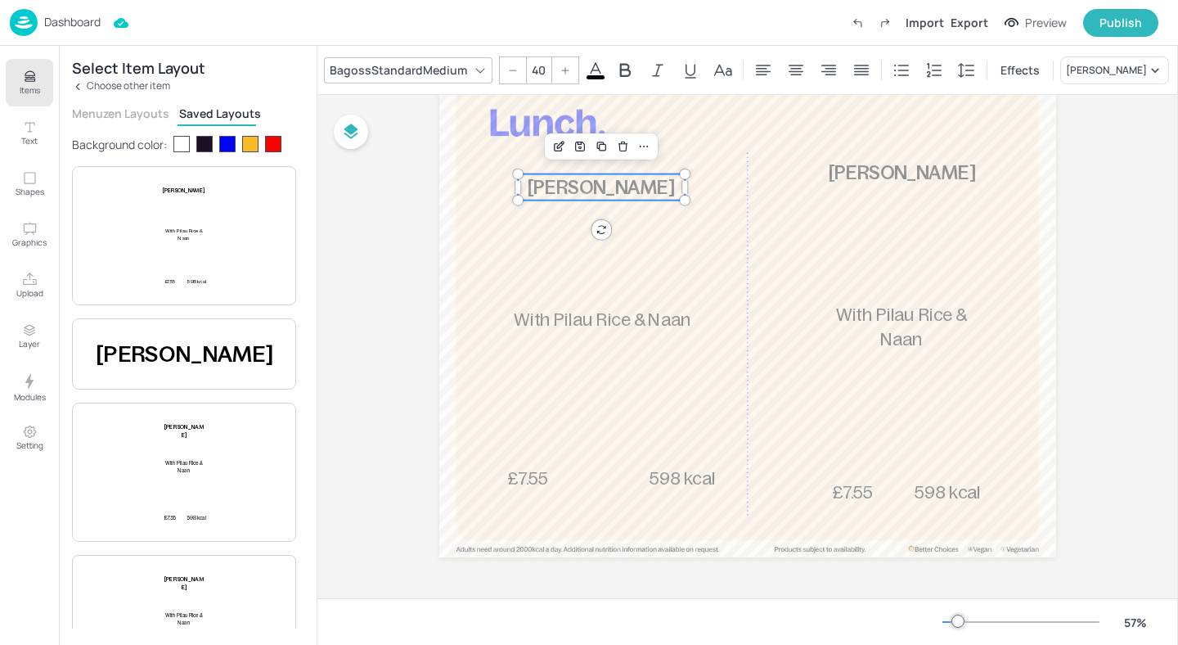
click at [640, 196] on span "[PERSON_NAME]" at bounding box center [601, 187] width 147 height 20
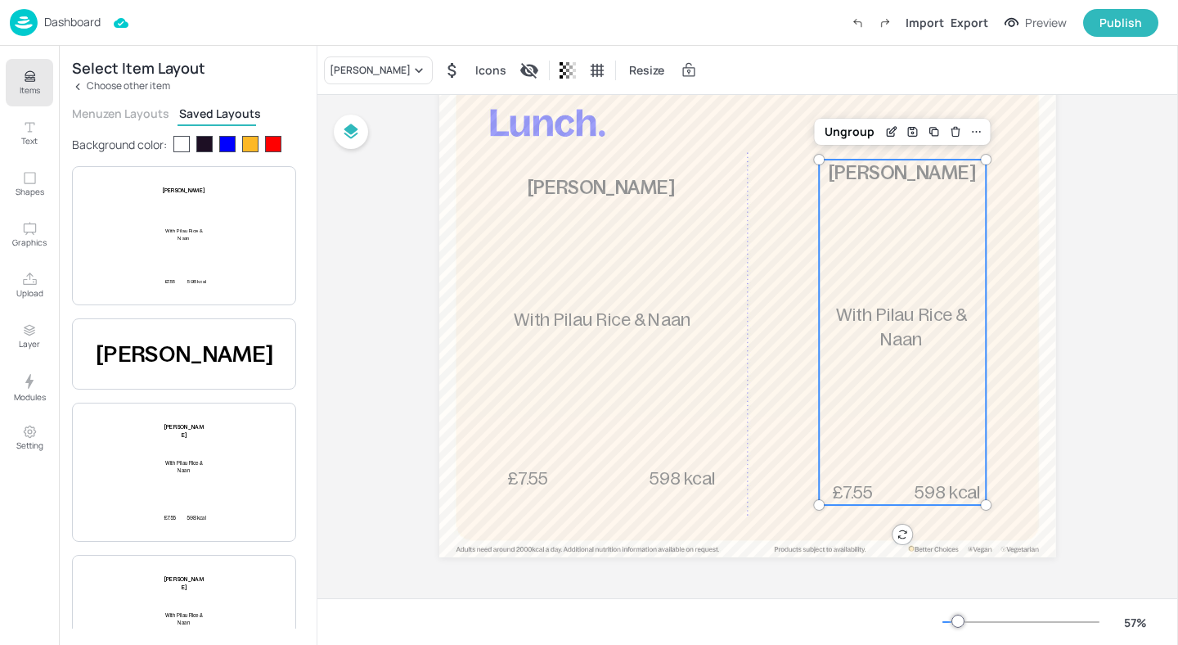
click at [919, 251] on div "£7.55 [PERSON_NAME] With [PERSON_NAME] & [PERSON_NAME] 598 kcal" at bounding box center [903, 332] width 166 height 345
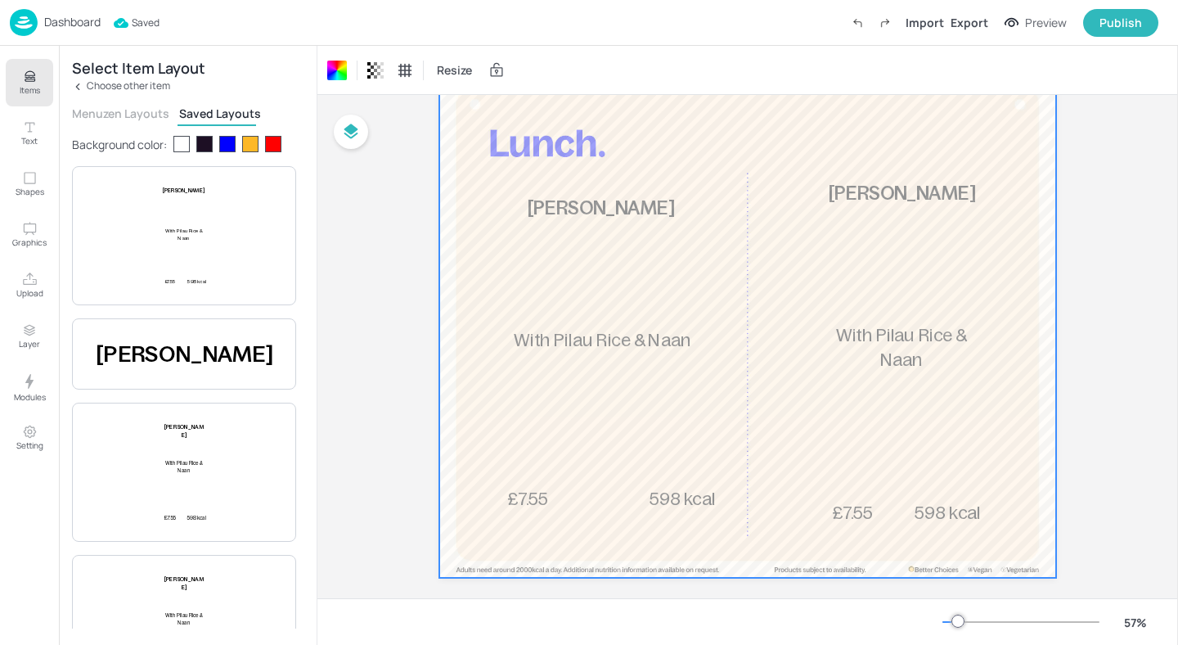
scroll to position [74, 0]
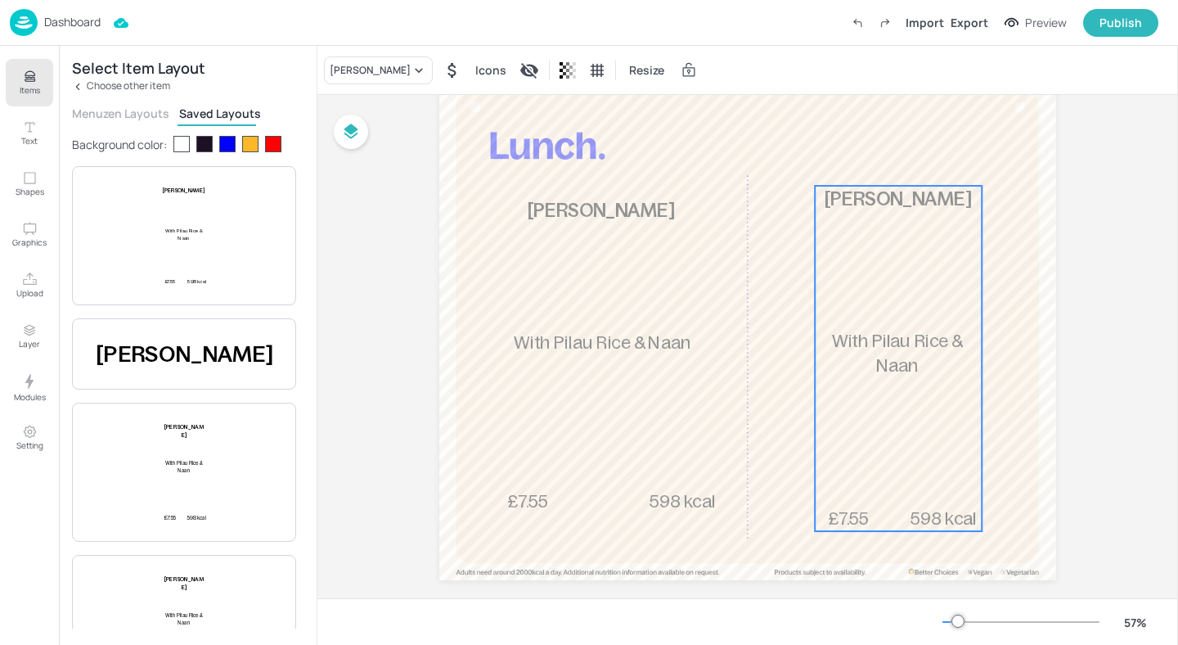
click at [873, 285] on div "£7.55 [PERSON_NAME] With [PERSON_NAME] & [PERSON_NAME] 598 kcal" at bounding box center [899, 358] width 166 height 345
click at [856, 160] on div "Ungroup" at bounding box center [845, 157] width 63 height 21
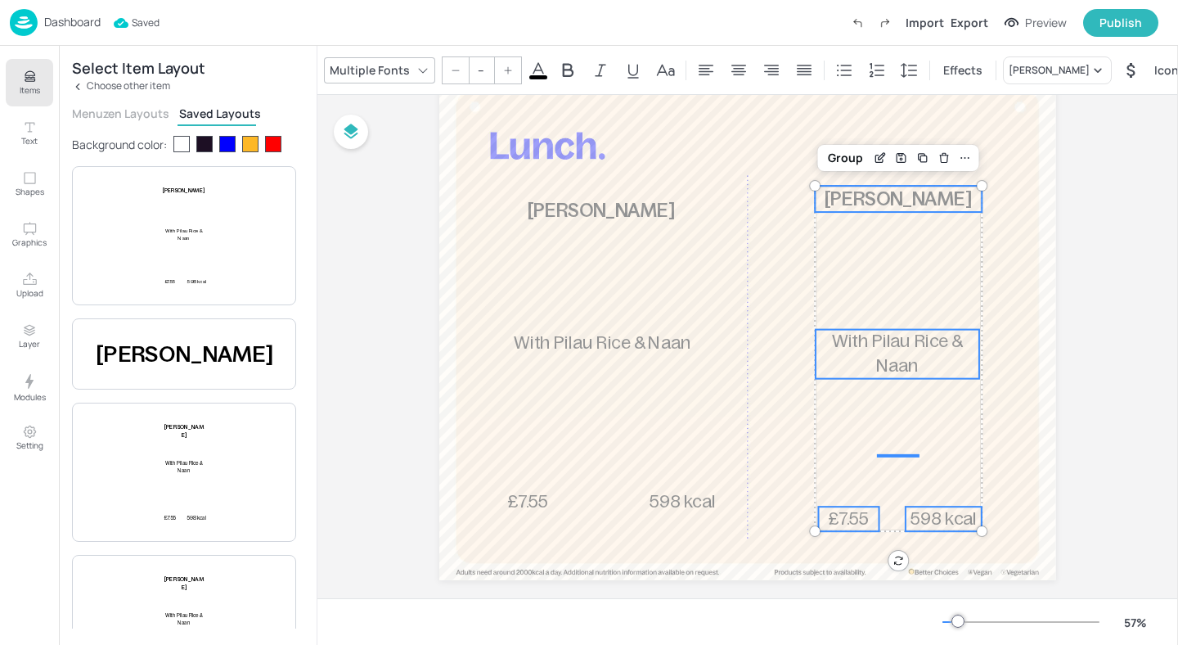
click at [863, 205] on span "[PERSON_NAME]" at bounding box center [898, 199] width 147 height 20
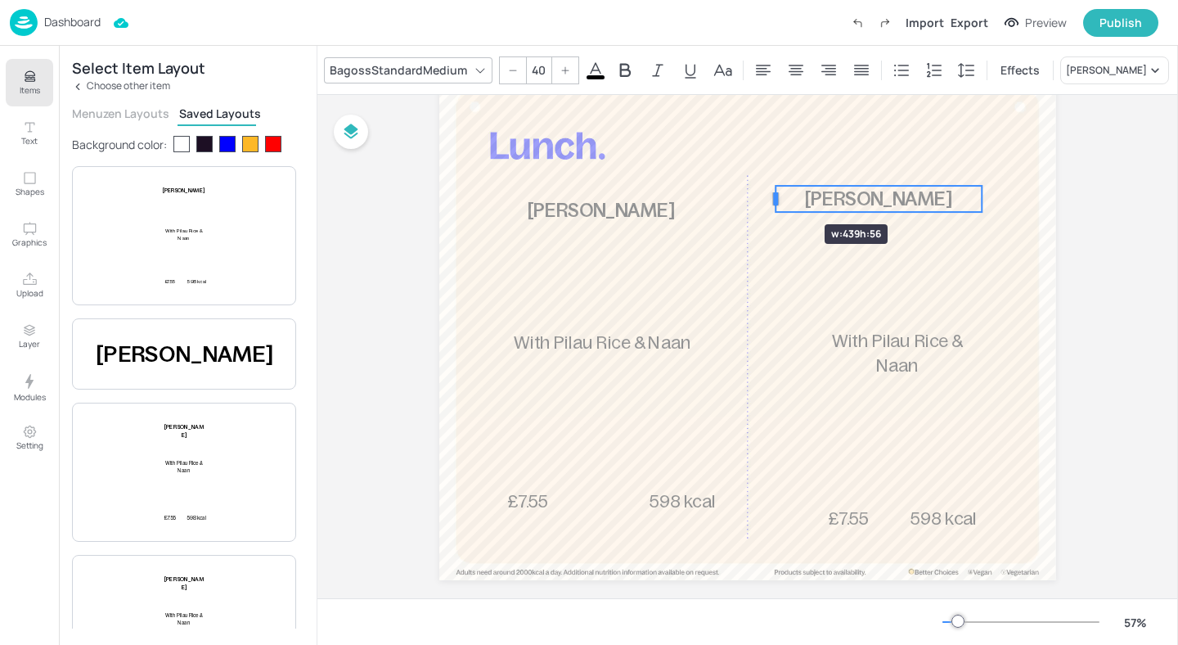
drag, startPoint x: 815, startPoint y: 199, endPoint x: 775, endPoint y: 195, distance: 39.5
click at [775, 195] on div at bounding box center [776, 199] width 13 height 26
drag, startPoint x: 979, startPoint y: 192, endPoint x: 1011, endPoint y: 192, distance: 31.9
click at [1011, 192] on div at bounding box center [1013, 198] width 5 height 15
click at [776, 198] on div at bounding box center [777, 198] width 5 height 15
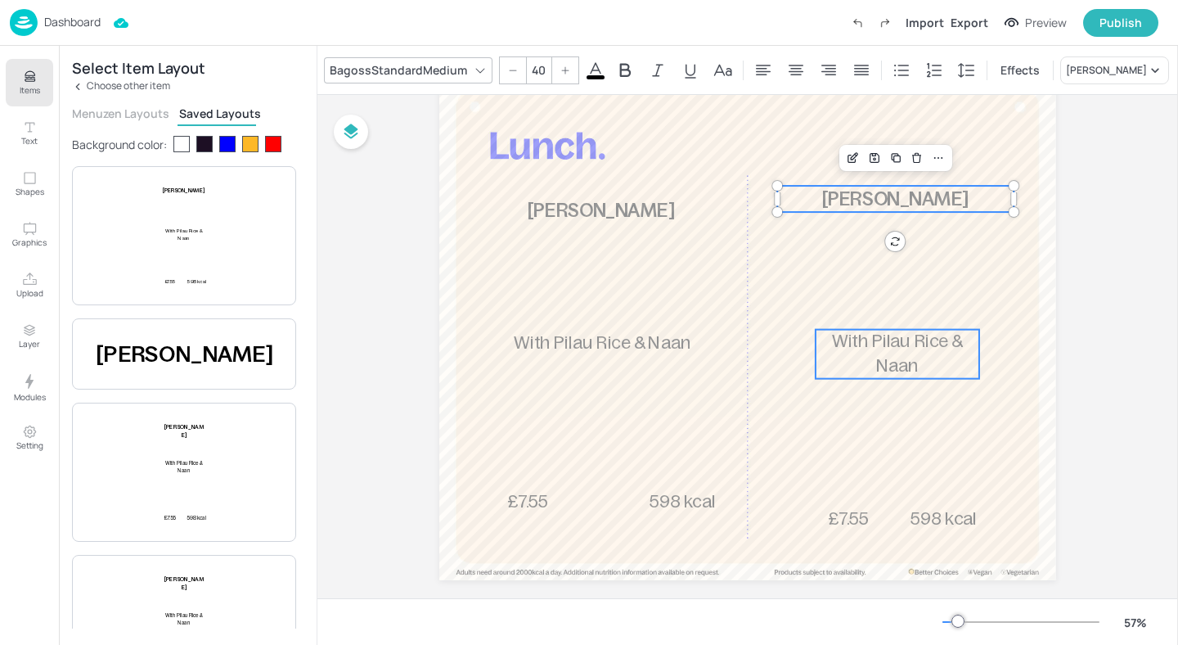
type input "37"
click at [856, 338] on span "With Pilau Rice & Naan" at bounding box center [898, 353] width 130 height 44
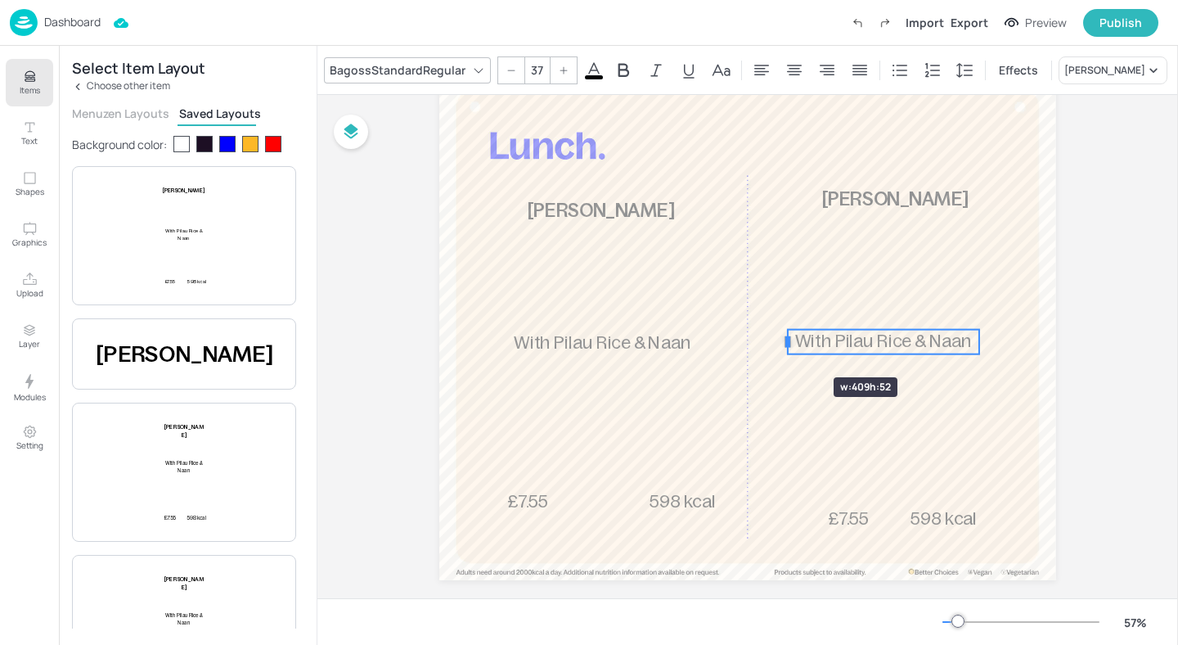
drag, startPoint x: 812, startPoint y: 348, endPoint x: 784, endPoint y: 348, distance: 27.8
click at [784, 348] on div "£7.55 [PERSON_NAME] Masala With [PERSON_NAME] & [PERSON_NAME] 598 kcal £7.55 Au…" at bounding box center [747, 327] width 617 height 506
drag, startPoint x: 785, startPoint y: 344, endPoint x: 769, endPoint y: 344, distance: 16.4
click at [769, 344] on div at bounding box center [770, 342] width 5 height 15
drag, startPoint x: 766, startPoint y: 346, endPoint x: 777, endPoint y: 344, distance: 11.6
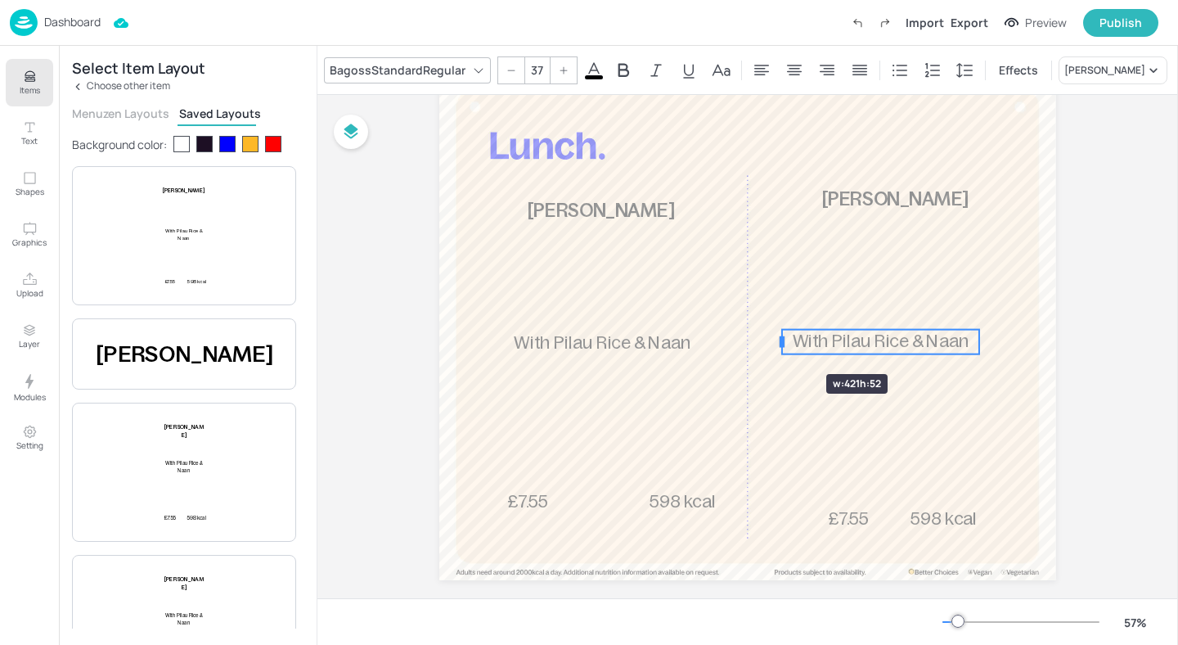
click at [780, 344] on div at bounding box center [782, 342] width 5 height 15
drag, startPoint x: 977, startPoint y: 339, endPoint x: 1009, endPoint y: 339, distance: 32.7
click at [1009, 339] on div at bounding box center [1011, 342] width 5 height 15
click at [1007, 338] on div at bounding box center [1007, 342] width 5 height 15
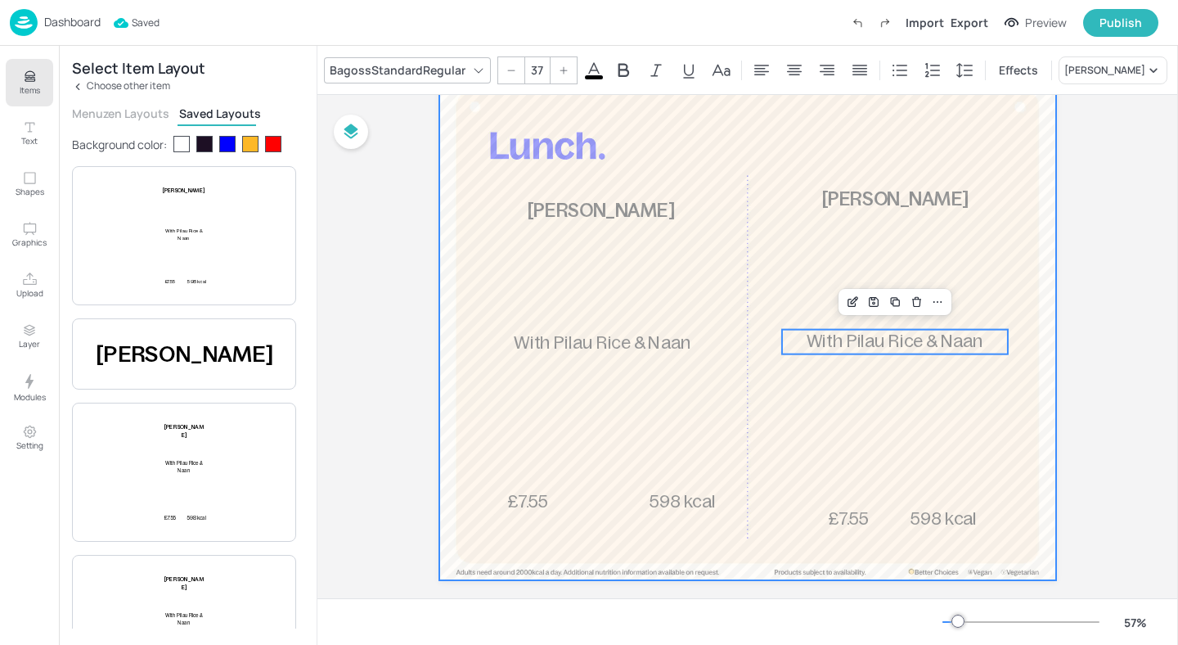
click at [872, 481] on div at bounding box center [747, 327] width 617 height 506
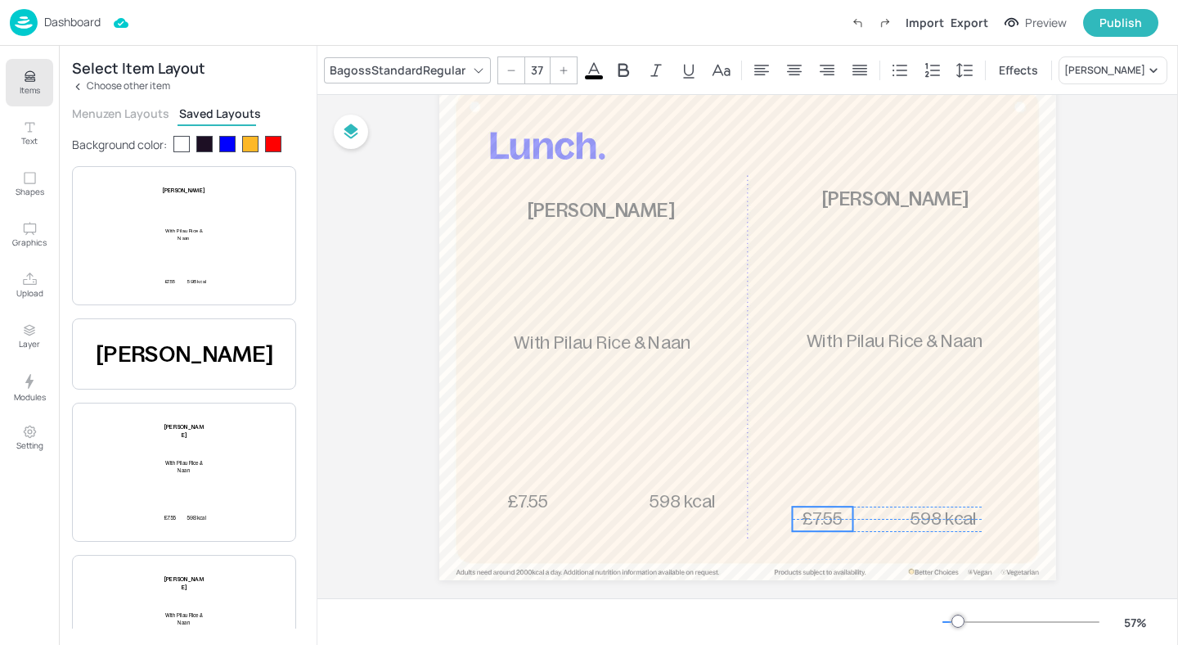
drag, startPoint x: 846, startPoint y: 519, endPoint x: 820, endPoint y: 520, distance: 26.2
click at [820, 520] on span "£7.55" at bounding box center [822, 518] width 41 height 20
type input "37"
drag, startPoint x: 925, startPoint y: 520, endPoint x: 958, endPoint y: 520, distance: 32.7
click at [958, 520] on span "598 kcal" at bounding box center [975, 518] width 66 height 20
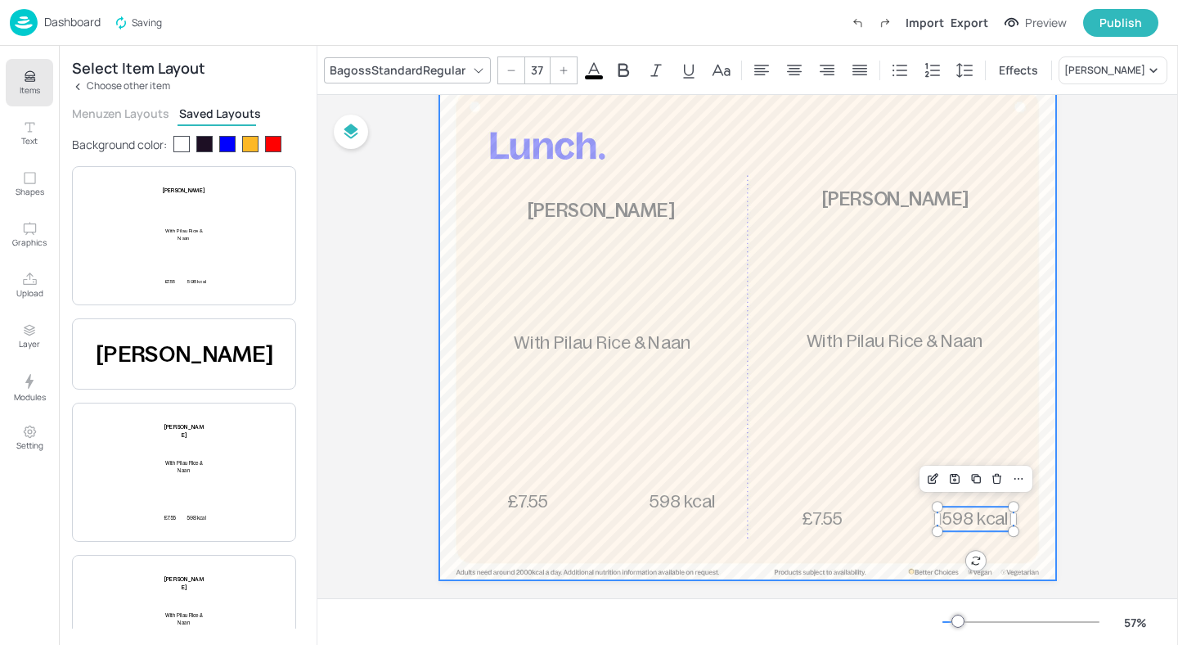
click at [991, 384] on div at bounding box center [747, 327] width 617 height 506
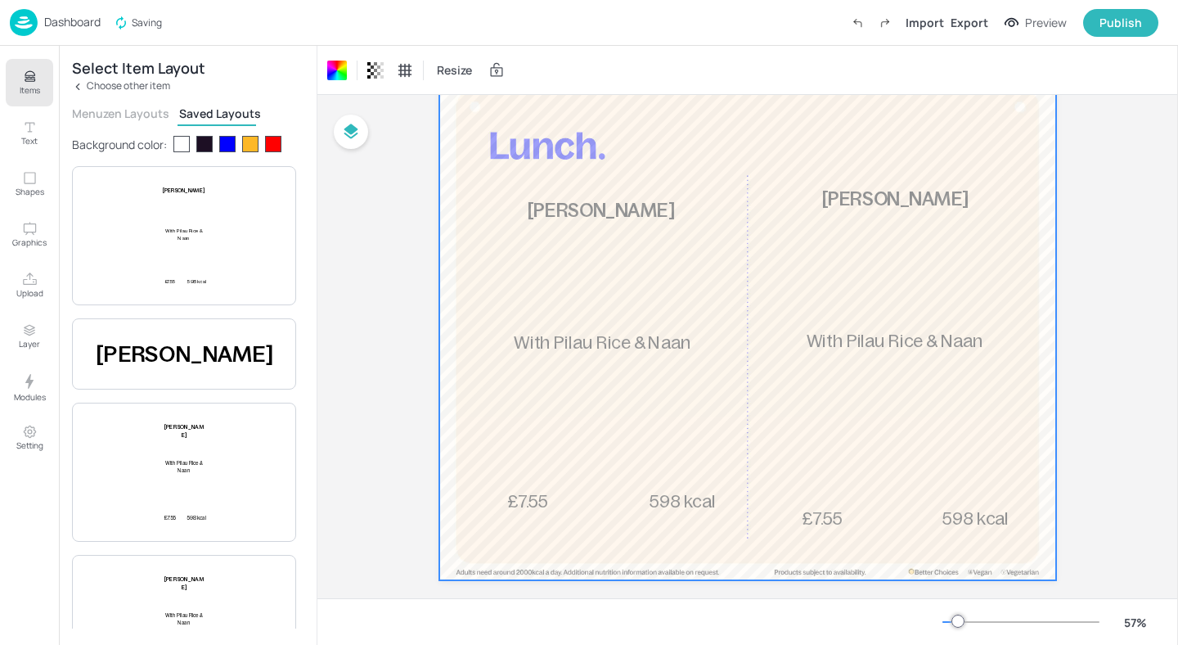
scroll to position [70, 0]
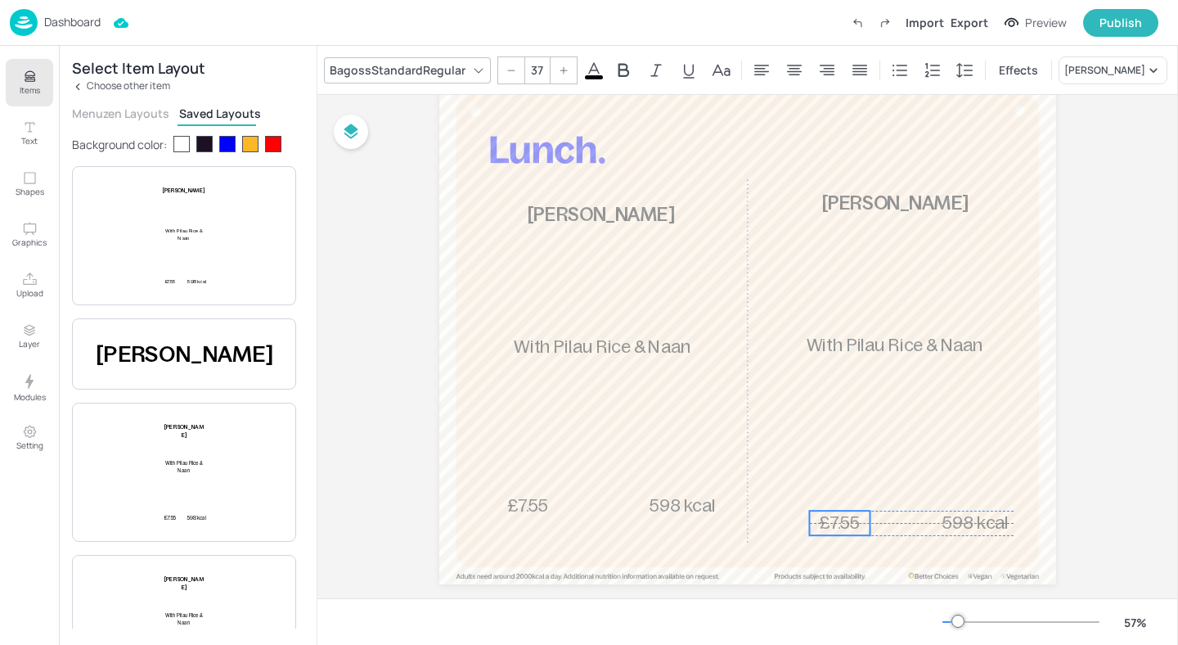
drag, startPoint x: 819, startPoint y: 519, endPoint x: 836, endPoint y: 519, distance: 17.2
click at [836, 519] on span "£7.55" at bounding box center [840, 522] width 41 height 20
type input "37"
click at [968, 517] on span "598 kcal" at bounding box center [970, 522] width 66 height 20
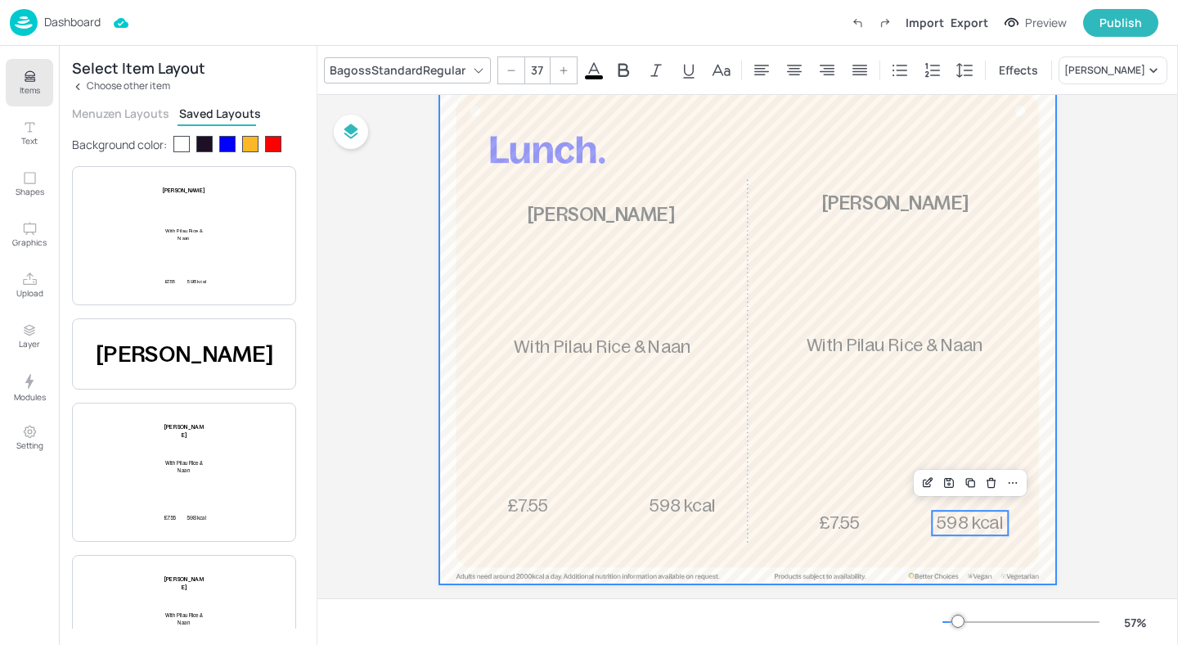
click at [1041, 411] on div at bounding box center [747, 331] width 617 height 506
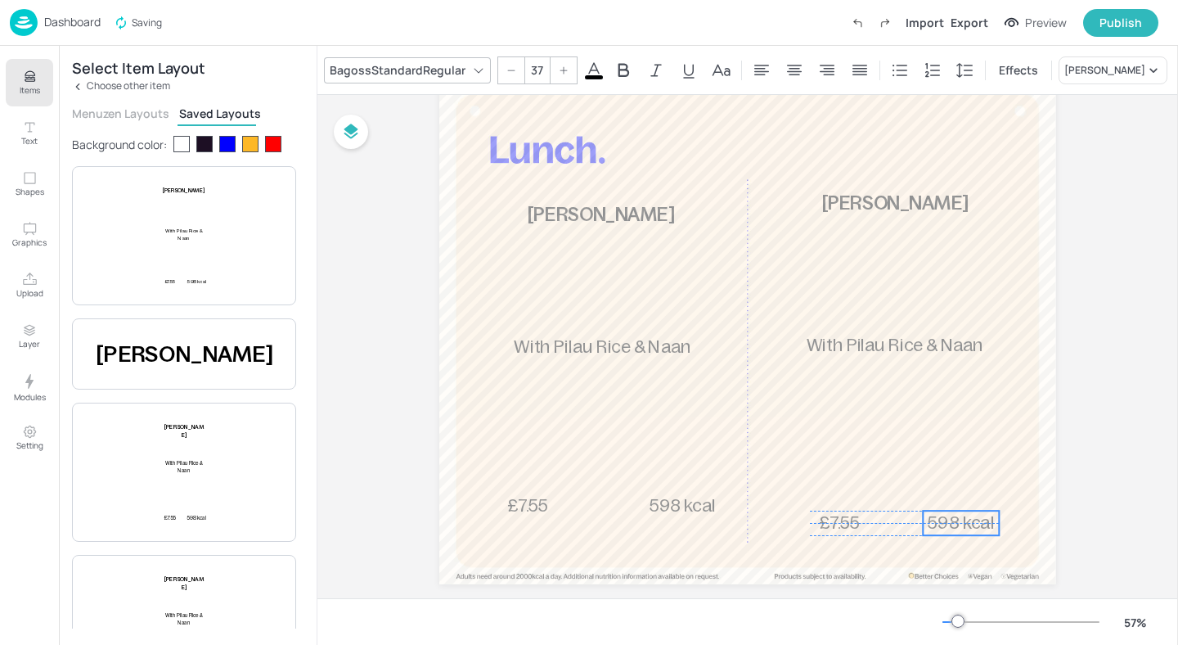
drag, startPoint x: 972, startPoint y: 521, endPoint x: 963, endPoint y: 521, distance: 9.0
click at [963, 521] on span "598 kcal" at bounding box center [961, 522] width 66 height 20
type input "37"
click at [845, 526] on span "£7.55" at bounding box center [839, 522] width 41 height 20
